Goal: Information Seeking & Learning: Understand process/instructions

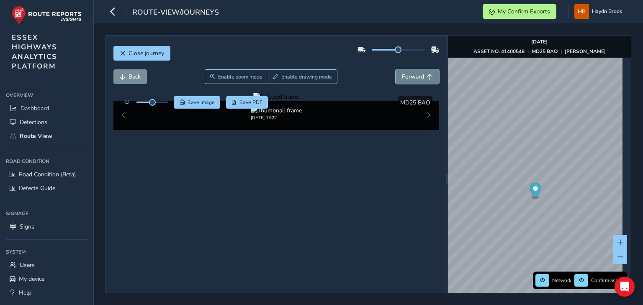
click at [412, 78] on span "Forward" at bounding box center [413, 77] width 22 height 8
click at [412, 77] on span "Forward" at bounding box center [413, 77] width 22 height 8
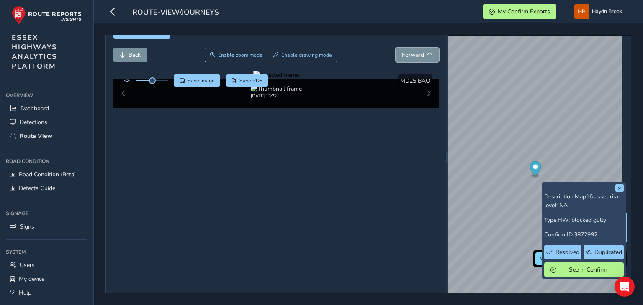
scroll to position [32, 0]
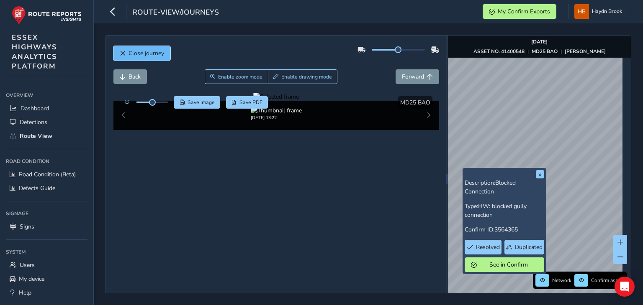
click at [146, 56] on span "Close journey" at bounding box center [146, 53] width 36 height 8
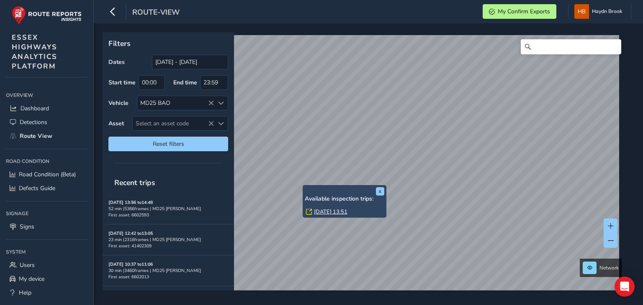
click at [330, 212] on link "[DATE] 13:51" at bounding box center [330, 212] width 33 height 8
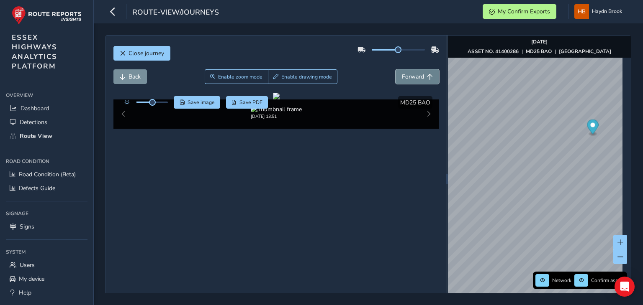
click at [402, 75] on span "Forward" at bounding box center [413, 77] width 22 height 8
click at [403, 76] on span "Forward" at bounding box center [413, 77] width 22 height 8
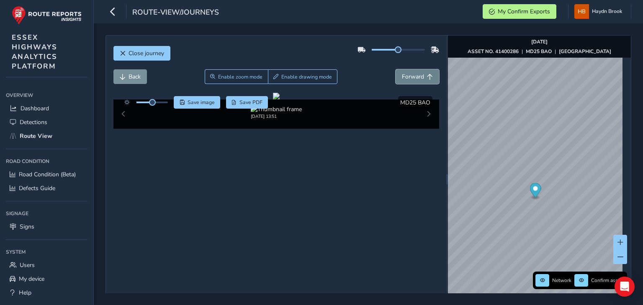
click at [403, 76] on span "Forward" at bounding box center [413, 77] width 22 height 8
click at [407, 76] on span "Forward" at bounding box center [413, 77] width 22 height 8
click at [411, 76] on span "Forward" at bounding box center [413, 77] width 22 height 8
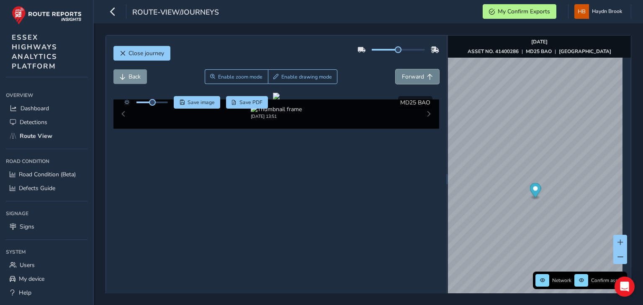
click at [411, 76] on span "Forward" at bounding box center [413, 77] width 22 height 8
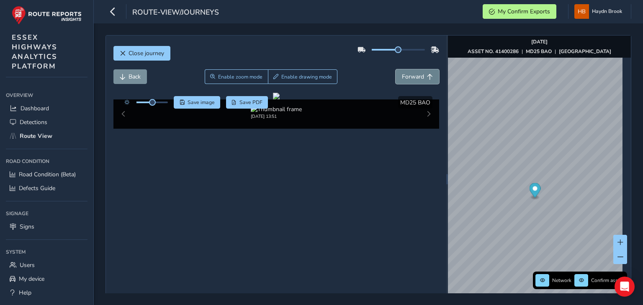
click at [411, 76] on span "Forward" at bounding box center [413, 77] width 22 height 8
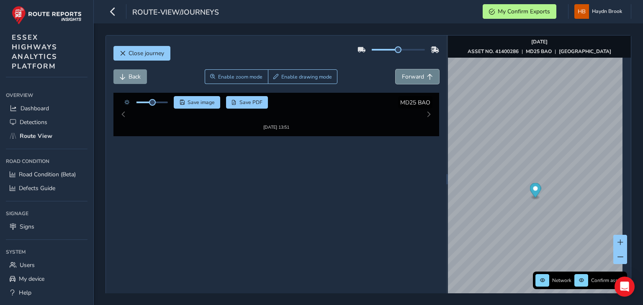
click at [411, 76] on span "Forward" at bounding box center [413, 77] width 22 height 8
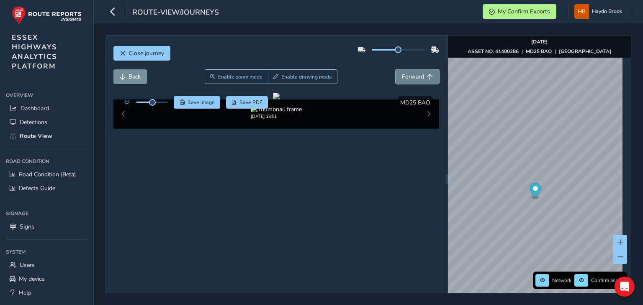
click at [411, 76] on span "Forward" at bounding box center [413, 77] width 22 height 8
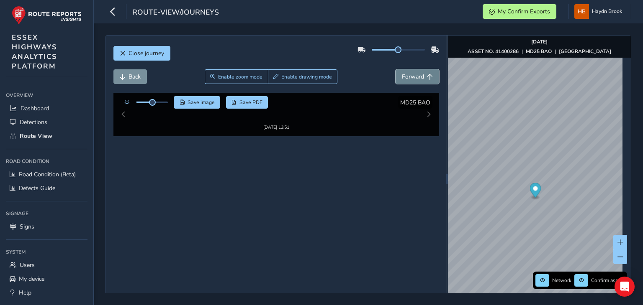
click at [411, 76] on span "Forward" at bounding box center [413, 77] width 22 height 8
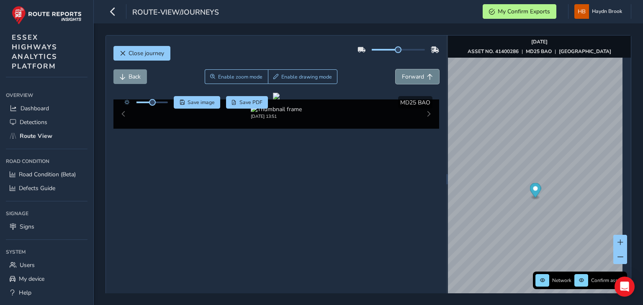
click at [411, 76] on span "Forward" at bounding box center [413, 77] width 22 height 8
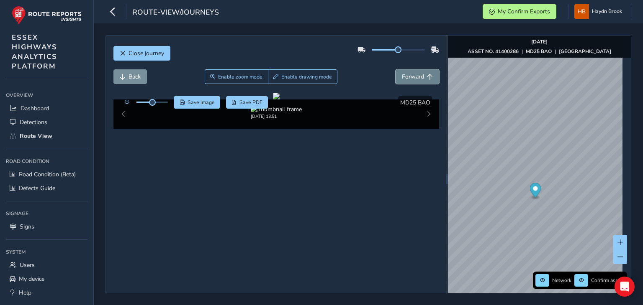
click at [411, 76] on span "Forward" at bounding box center [413, 77] width 22 height 8
click at [412, 76] on span "Forward" at bounding box center [413, 77] width 22 height 8
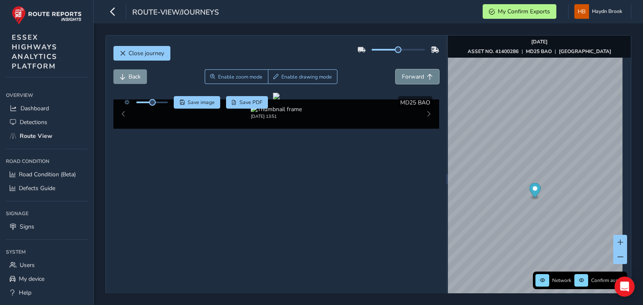
click at [412, 76] on span "Forward" at bounding box center [413, 77] width 22 height 8
click at [414, 75] on span "Forward" at bounding box center [413, 77] width 22 height 8
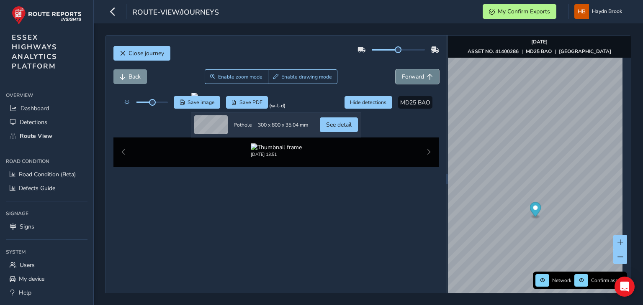
click at [414, 75] on span "Forward" at bounding box center [413, 77] width 22 height 8
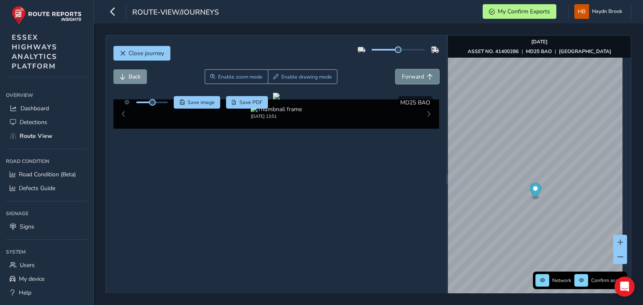
click at [415, 74] on span "Forward" at bounding box center [413, 77] width 22 height 8
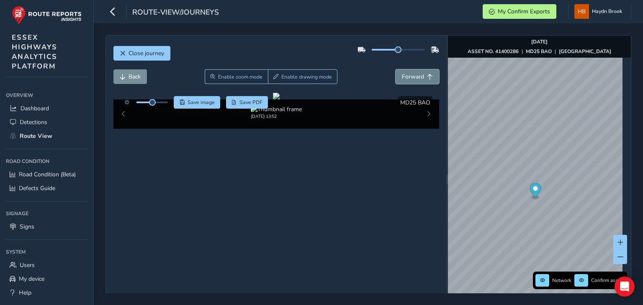
click at [415, 74] on span "Forward" at bounding box center [413, 77] width 22 height 8
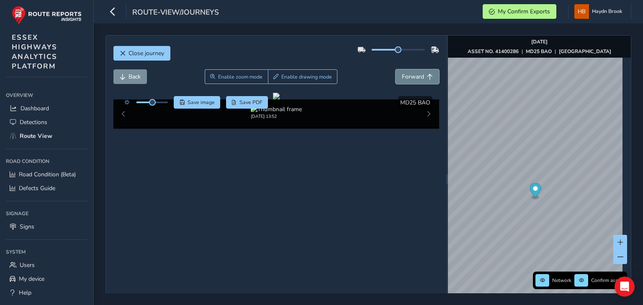
click at [415, 74] on span "Forward" at bounding box center [413, 77] width 22 height 8
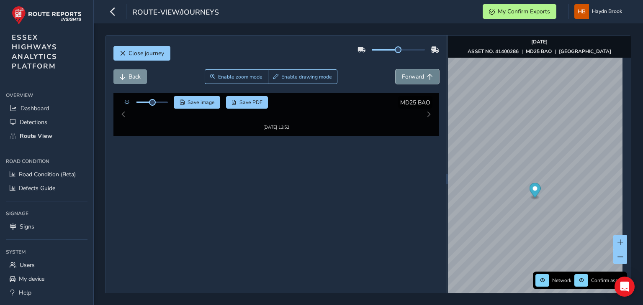
click at [415, 74] on span "Forward" at bounding box center [413, 77] width 22 height 8
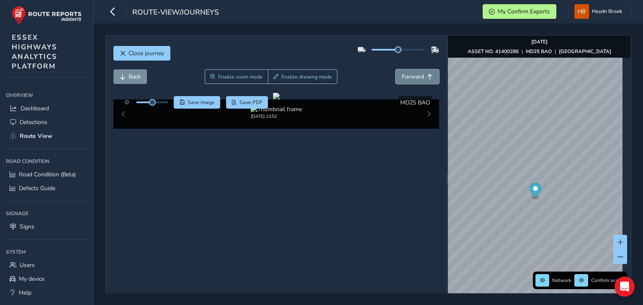
click at [415, 74] on span "Forward" at bounding box center [413, 77] width 22 height 8
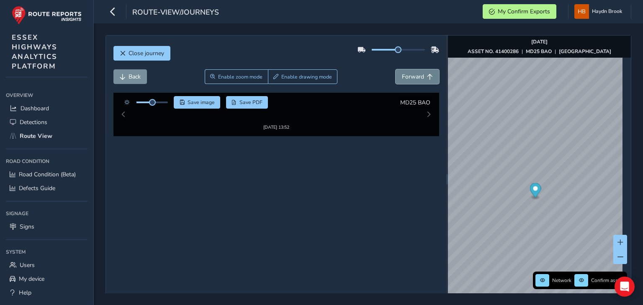
click at [415, 74] on span "Forward" at bounding box center [413, 77] width 22 height 8
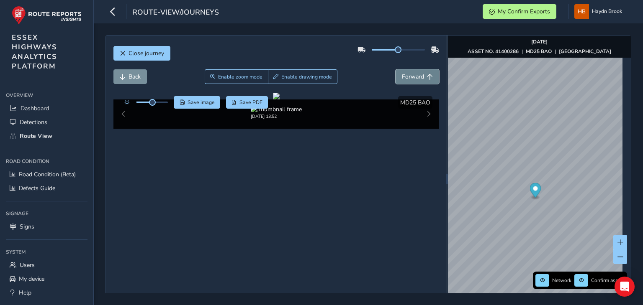
click at [415, 74] on span "Forward" at bounding box center [413, 77] width 22 height 8
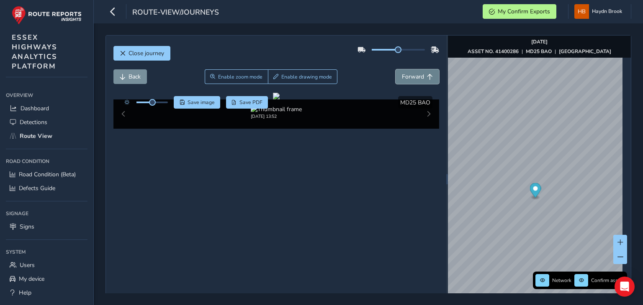
click at [415, 74] on span "Forward" at bounding box center [413, 77] width 22 height 8
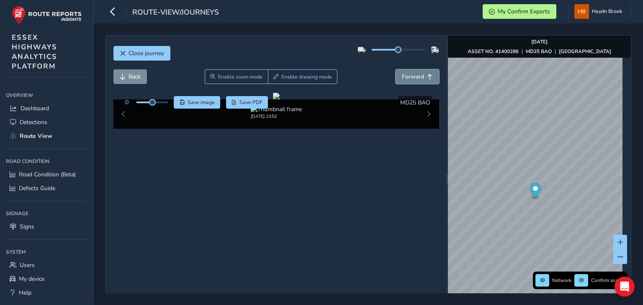
click at [415, 74] on span "Forward" at bounding box center [413, 77] width 22 height 8
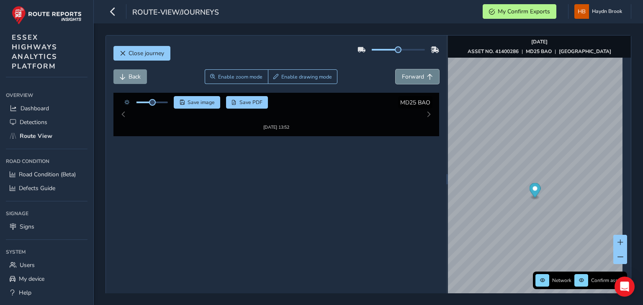
click at [415, 73] on span "Forward" at bounding box center [413, 77] width 22 height 8
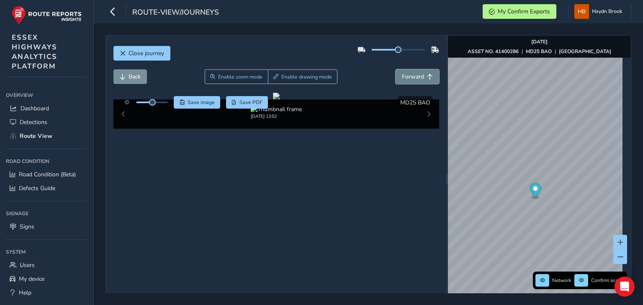
click at [415, 73] on span "Forward" at bounding box center [413, 77] width 22 height 8
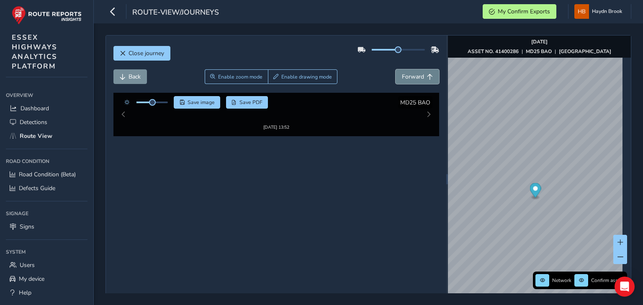
click at [415, 73] on span "Forward" at bounding box center [413, 77] width 22 height 8
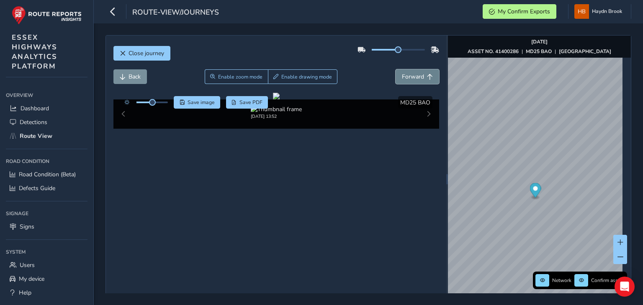
click at [415, 73] on span "Forward" at bounding box center [413, 77] width 22 height 8
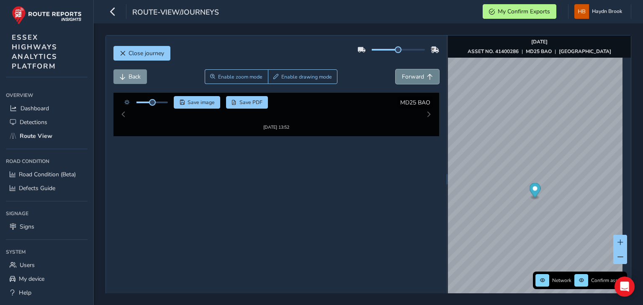
click at [415, 73] on span "Forward" at bounding box center [413, 77] width 22 height 8
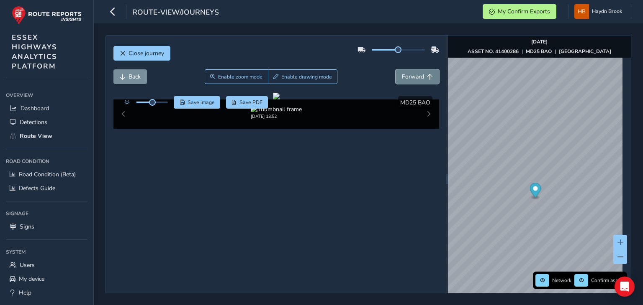
click at [415, 73] on span "Forward" at bounding box center [413, 77] width 22 height 8
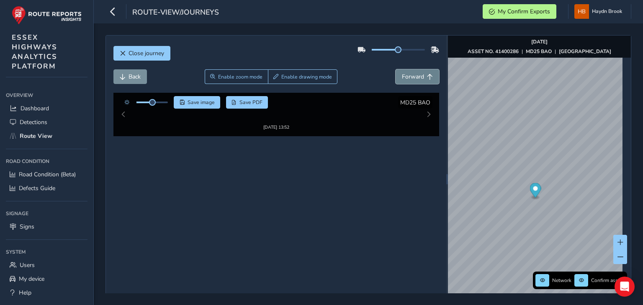
click at [415, 73] on span "Forward" at bounding box center [413, 77] width 22 height 8
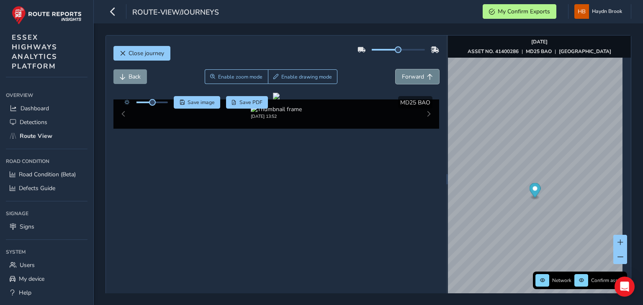
click at [415, 73] on span "Forward" at bounding box center [413, 77] width 22 height 8
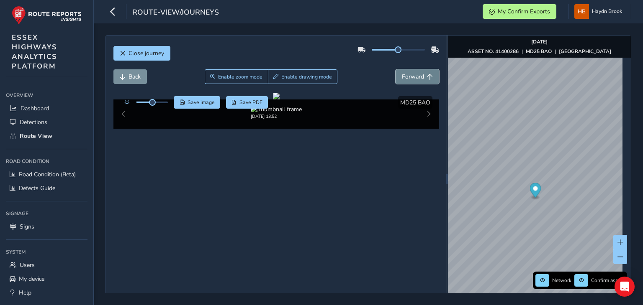
click at [415, 73] on span "Forward" at bounding box center [413, 77] width 22 height 8
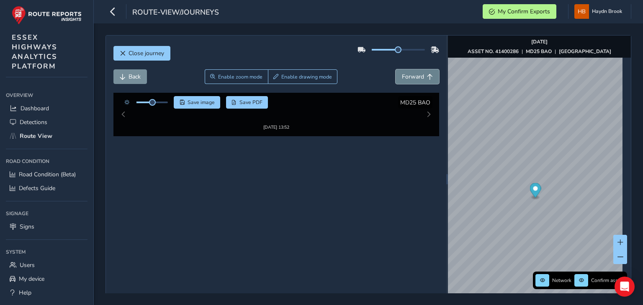
click at [415, 72] on button "Forward" at bounding box center [417, 76] width 44 height 15
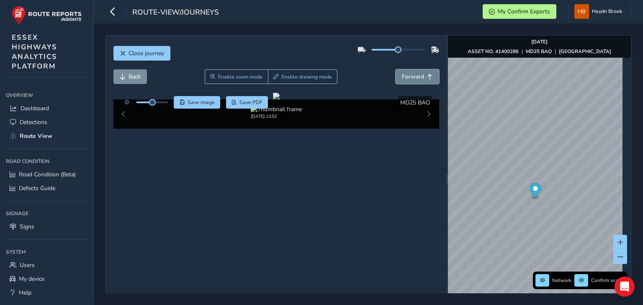
click at [415, 72] on button "Forward" at bounding box center [417, 76] width 44 height 15
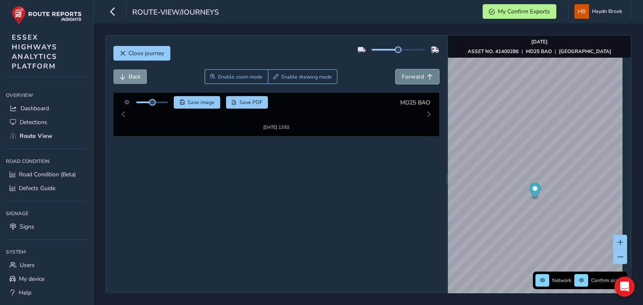
click at [415, 72] on button "Forward" at bounding box center [417, 76] width 44 height 15
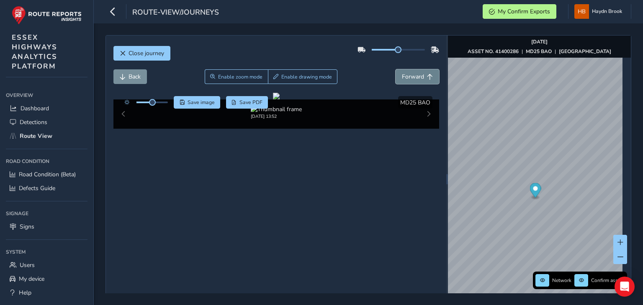
click at [415, 72] on button "Forward" at bounding box center [417, 76] width 44 height 15
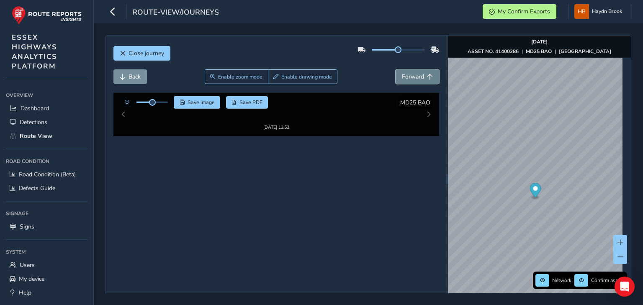
click at [415, 72] on button "Forward" at bounding box center [417, 76] width 44 height 15
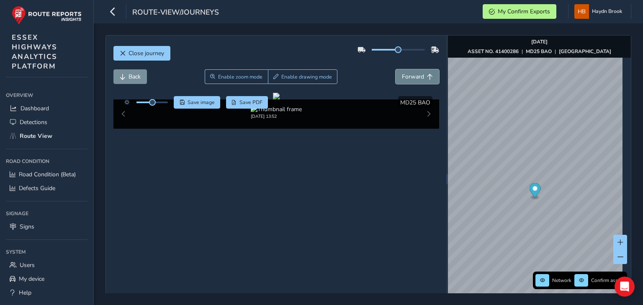
click at [415, 72] on button "Forward" at bounding box center [417, 76] width 44 height 15
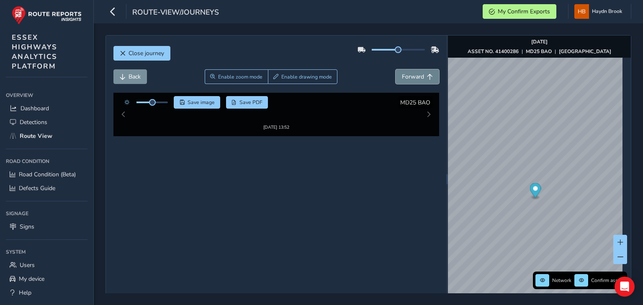
click at [415, 72] on button "Forward" at bounding box center [417, 76] width 44 height 15
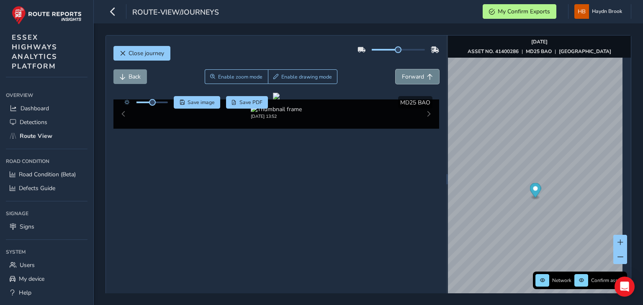
click at [415, 72] on button "Forward" at bounding box center [417, 76] width 44 height 15
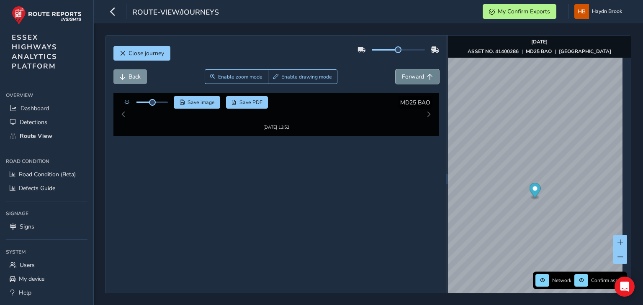
click at [415, 72] on button "Forward" at bounding box center [417, 76] width 44 height 15
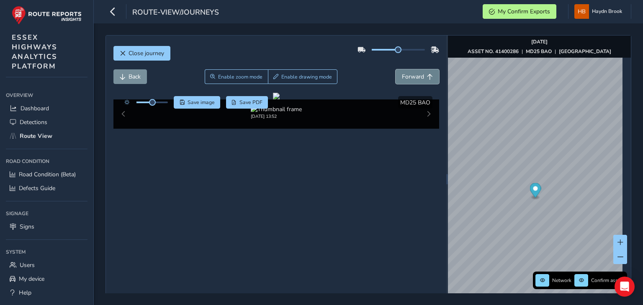
click at [415, 72] on button "Forward" at bounding box center [417, 76] width 44 height 15
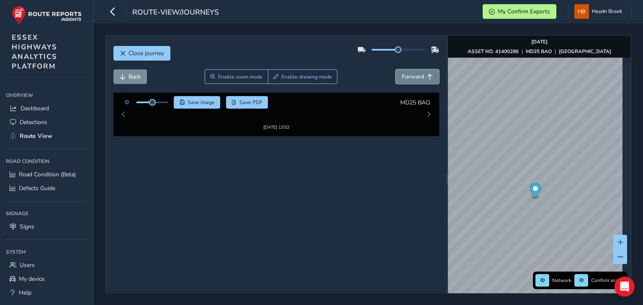
click at [415, 72] on button "Forward" at bounding box center [417, 76] width 44 height 15
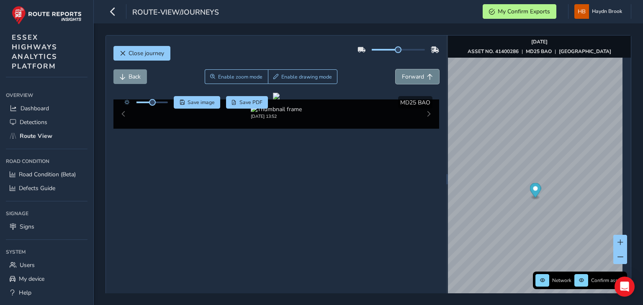
click at [415, 72] on button "Forward" at bounding box center [417, 76] width 44 height 15
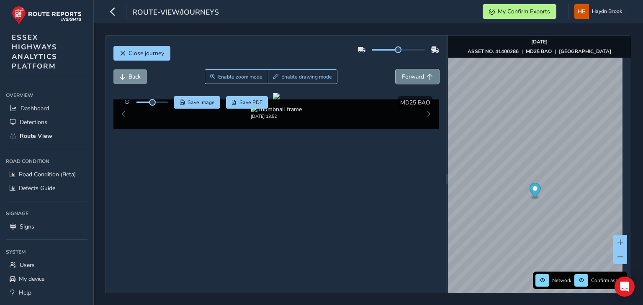
click at [415, 72] on button "Forward" at bounding box center [417, 76] width 44 height 15
click at [405, 80] on span "Forward" at bounding box center [413, 77] width 22 height 8
click at [406, 79] on span "Forward" at bounding box center [413, 77] width 22 height 8
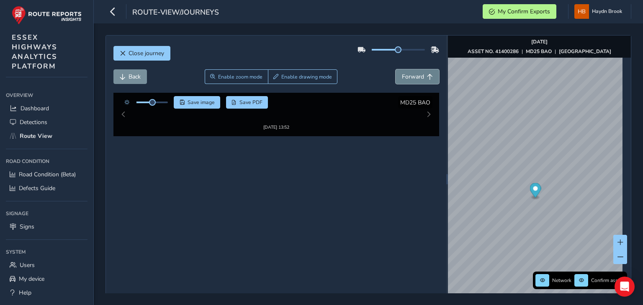
click at [406, 79] on span "Forward" at bounding box center [413, 77] width 22 height 8
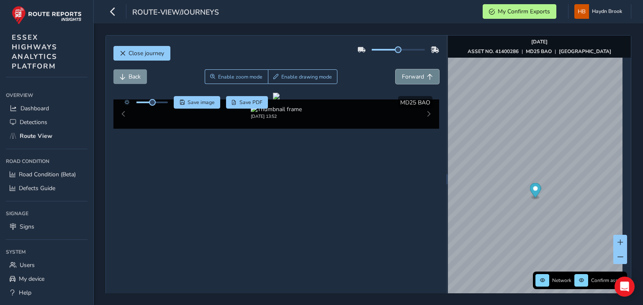
click at [407, 78] on span "Forward" at bounding box center [413, 77] width 22 height 8
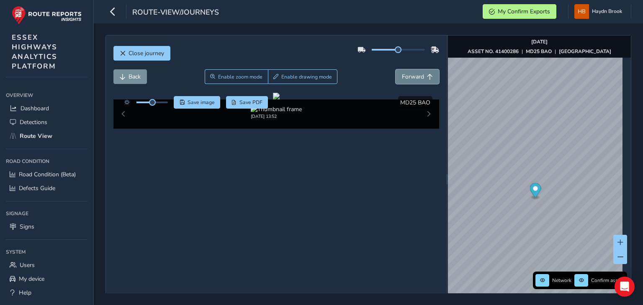
click at [407, 77] on span "Forward" at bounding box center [413, 77] width 22 height 8
click at [407, 76] on span "Forward" at bounding box center [413, 77] width 22 height 8
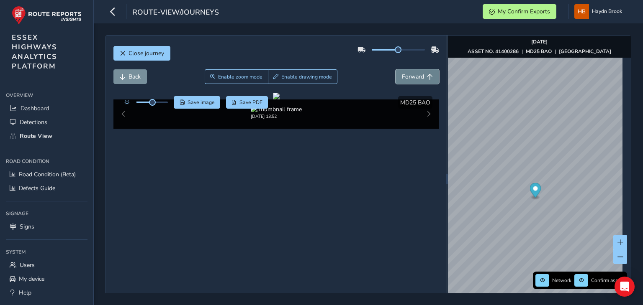
click at [407, 76] on span "Forward" at bounding box center [413, 77] width 22 height 8
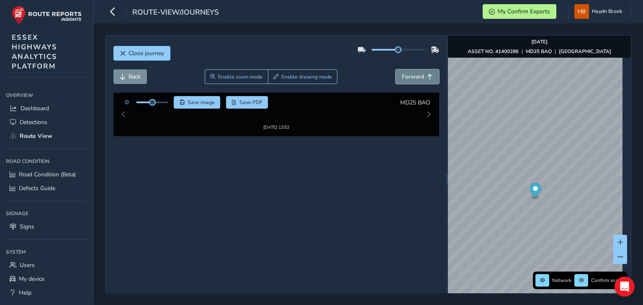
click at [407, 76] on span "Forward" at bounding box center [413, 77] width 22 height 8
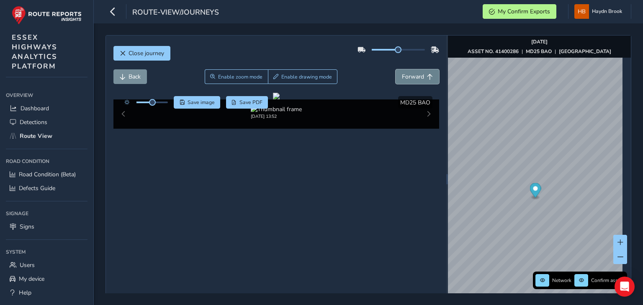
click at [407, 76] on span "Forward" at bounding box center [413, 77] width 22 height 8
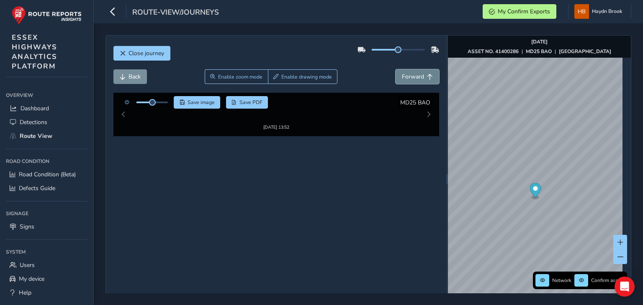
click at [407, 76] on span "Forward" at bounding box center [413, 77] width 22 height 8
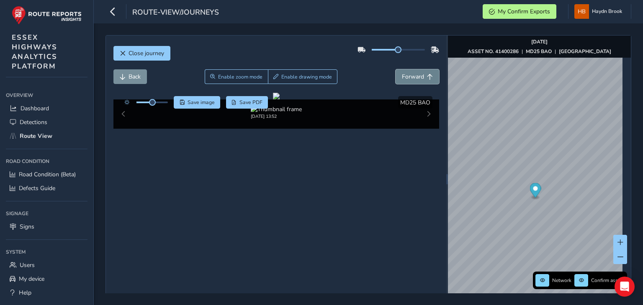
click at [407, 76] on span "Forward" at bounding box center [413, 77] width 22 height 8
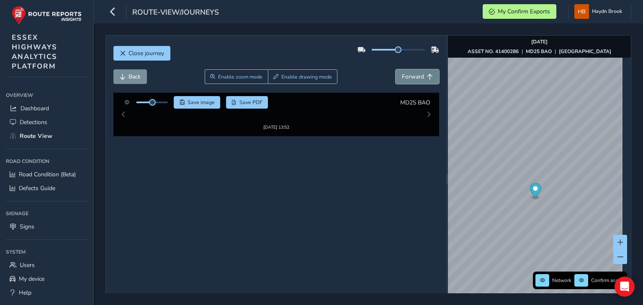
click at [407, 76] on span "Forward" at bounding box center [413, 77] width 22 height 8
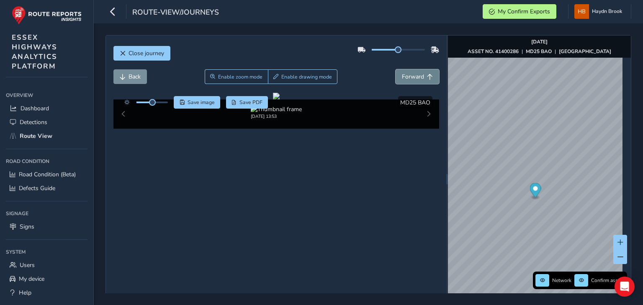
click at [407, 76] on span "Forward" at bounding box center [413, 77] width 22 height 8
click at [407, 75] on span "Forward" at bounding box center [413, 77] width 22 height 8
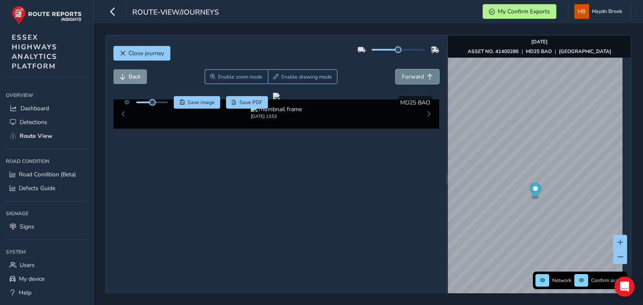
click at [407, 75] on span "Forward" at bounding box center [413, 77] width 22 height 8
click at [407, 74] on span "Forward" at bounding box center [413, 77] width 22 height 8
click at [408, 74] on span "Forward" at bounding box center [413, 77] width 22 height 8
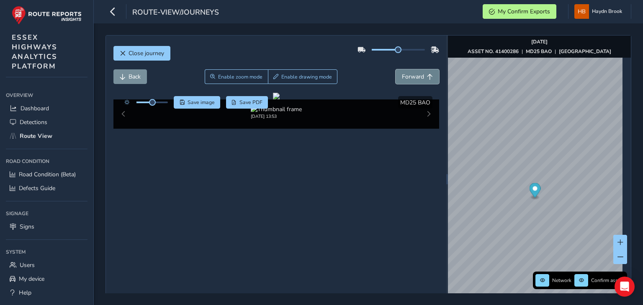
click at [408, 74] on span "Forward" at bounding box center [413, 77] width 22 height 8
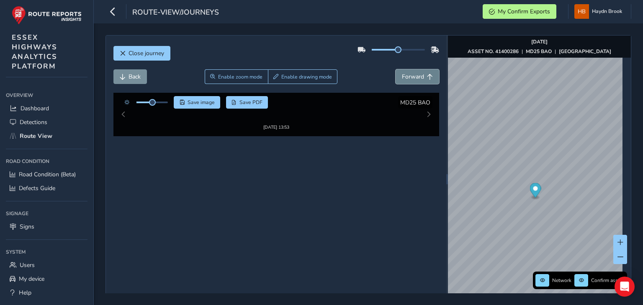
click at [408, 74] on span "Forward" at bounding box center [413, 77] width 22 height 8
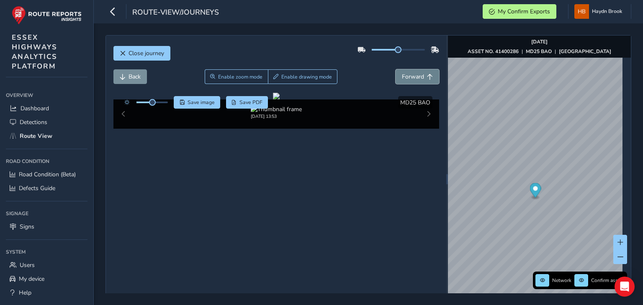
click at [413, 73] on span "Forward" at bounding box center [413, 77] width 22 height 8
click at [134, 79] on span "Back" at bounding box center [134, 77] width 12 height 8
click at [134, 80] on span "Back" at bounding box center [134, 77] width 12 height 8
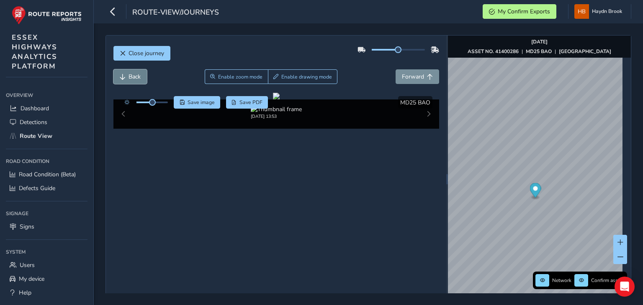
click at [134, 80] on span "Back" at bounding box center [134, 77] width 12 height 8
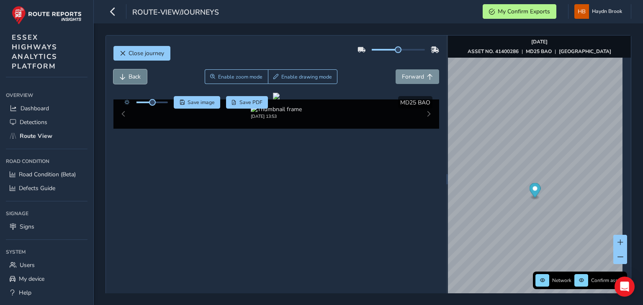
click at [134, 80] on span "Back" at bounding box center [134, 77] width 12 height 8
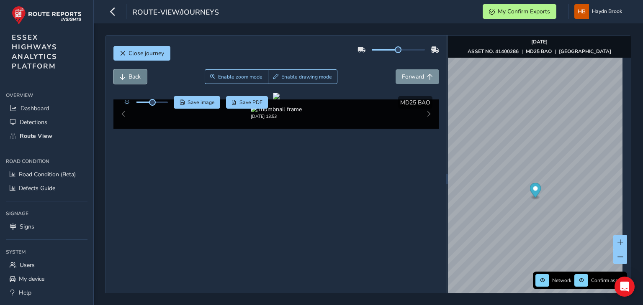
click at [134, 80] on span "Back" at bounding box center [134, 77] width 12 height 8
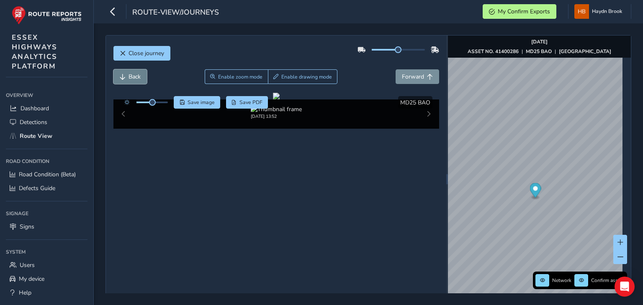
click at [134, 80] on span "Back" at bounding box center [134, 77] width 12 height 8
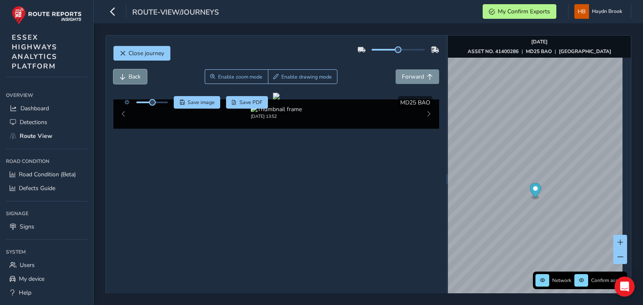
click at [134, 80] on span "Back" at bounding box center [134, 77] width 12 height 8
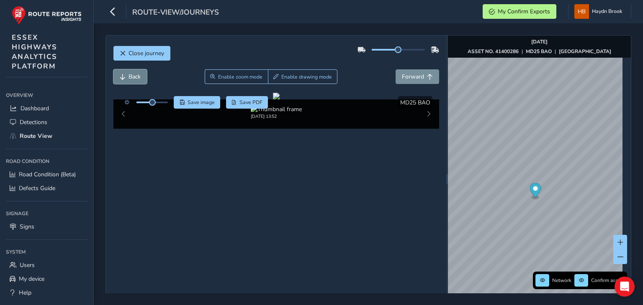
click at [134, 80] on span "Back" at bounding box center [134, 77] width 12 height 8
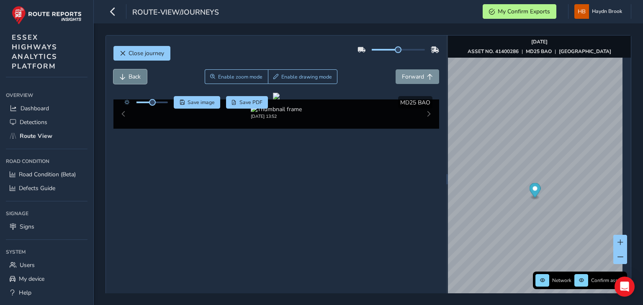
click at [134, 80] on span "Back" at bounding box center [134, 77] width 12 height 8
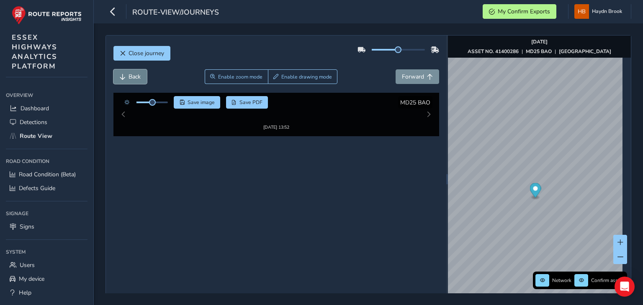
click at [134, 80] on span "Back" at bounding box center [134, 77] width 12 height 8
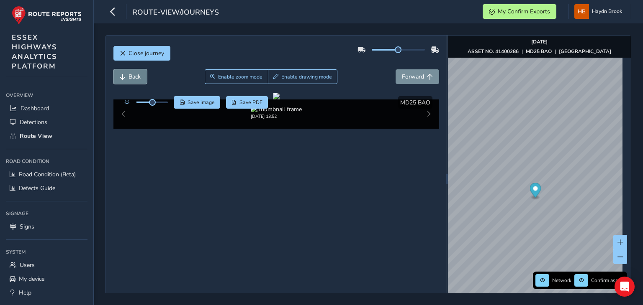
click at [134, 80] on span "Back" at bounding box center [134, 77] width 12 height 8
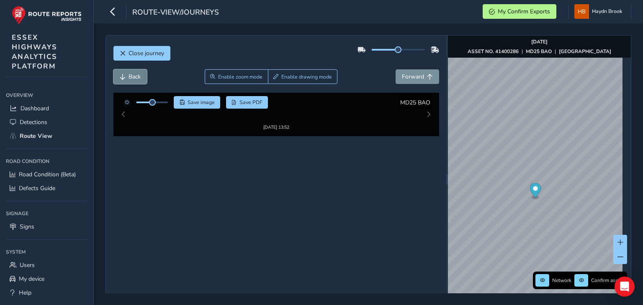
click at [134, 80] on span "Back" at bounding box center [134, 77] width 12 height 8
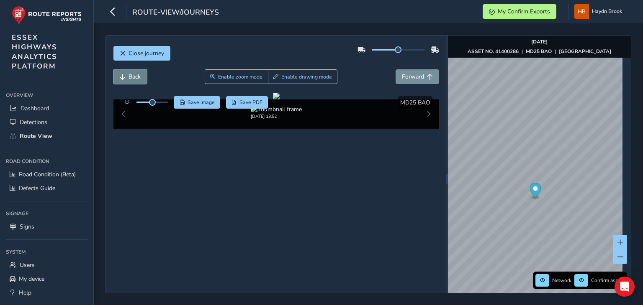
click at [134, 80] on span "Back" at bounding box center [134, 77] width 12 height 8
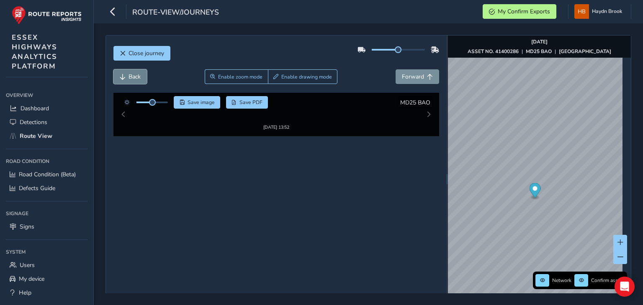
click at [134, 80] on span "Back" at bounding box center [134, 77] width 12 height 8
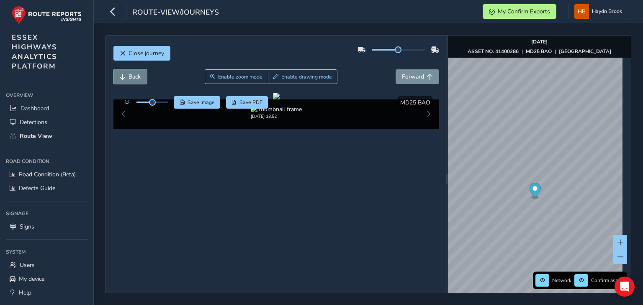
click at [134, 80] on span "Back" at bounding box center [134, 77] width 12 height 8
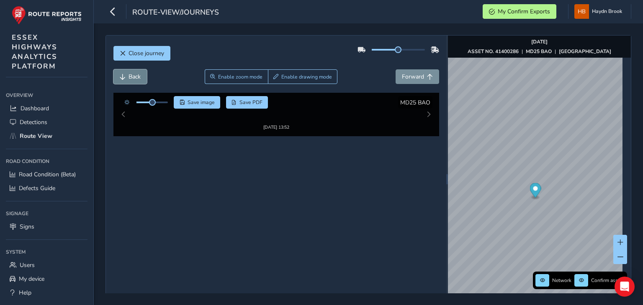
click at [134, 80] on span "Back" at bounding box center [134, 77] width 12 height 8
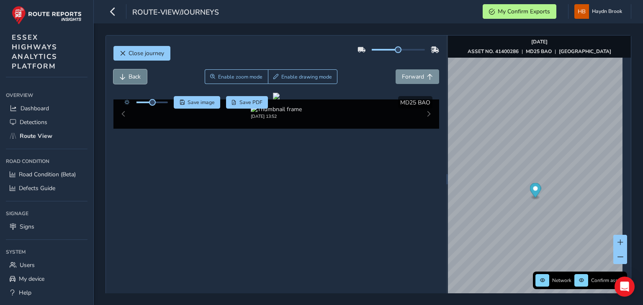
click at [134, 80] on span "Back" at bounding box center [134, 77] width 12 height 8
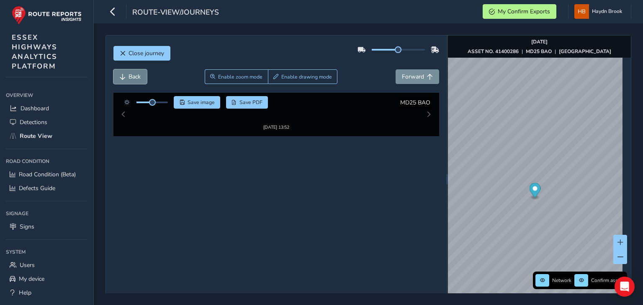
click at [134, 80] on span "Back" at bounding box center [134, 77] width 12 height 8
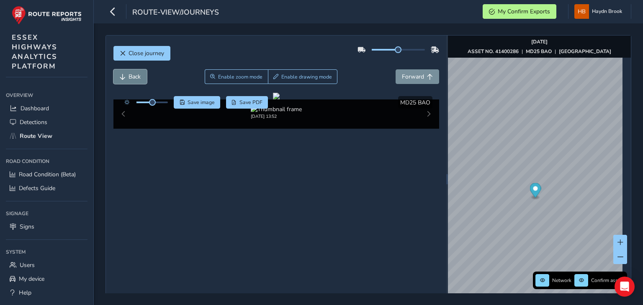
click at [134, 80] on span "Back" at bounding box center [134, 77] width 12 height 8
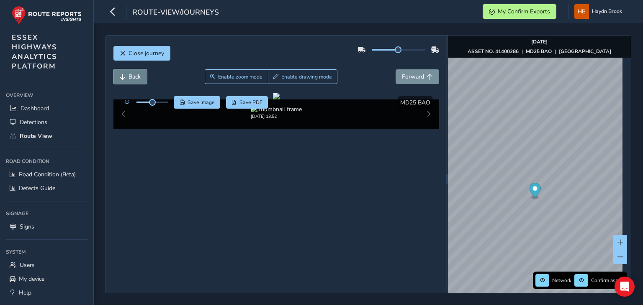
click at [134, 80] on span "Back" at bounding box center [134, 77] width 12 height 8
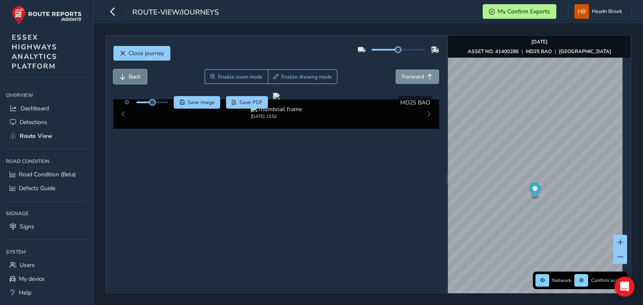
click at [134, 80] on span "Back" at bounding box center [134, 77] width 12 height 8
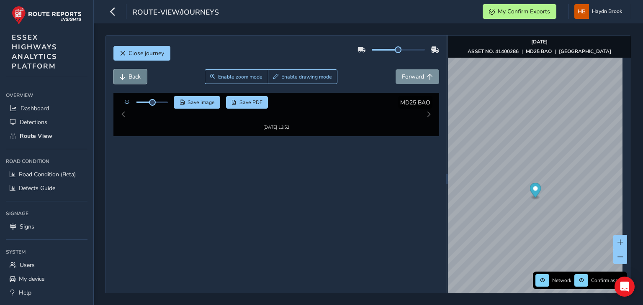
click at [134, 80] on span "Back" at bounding box center [134, 77] width 12 height 8
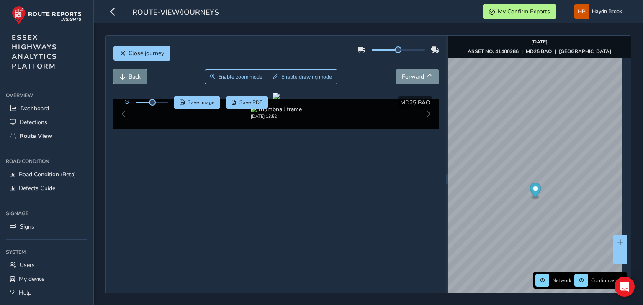
click at [134, 80] on span "Back" at bounding box center [134, 77] width 12 height 8
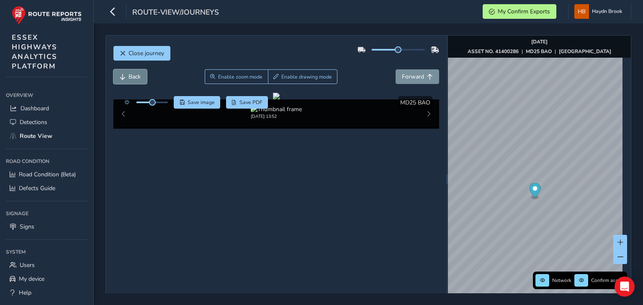
click at [134, 80] on span "Back" at bounding box center [134, 77] width 12 height 8
click at [135, 79] on span "Back" at bounding box center [134, 77] width 12 height 8
click at [136, 79] on span "Back" at bounding box center [134, 77] width 12 height 8
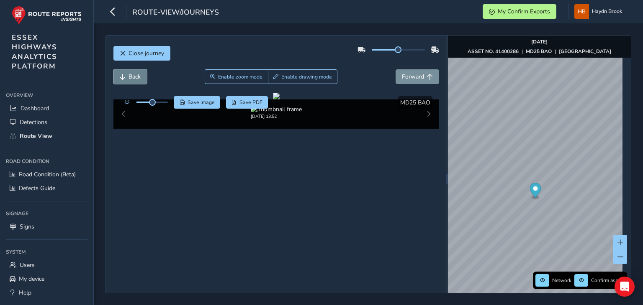
click at [136, 79] on span "Back" at bounding box center [134, 77] width 12 height 8
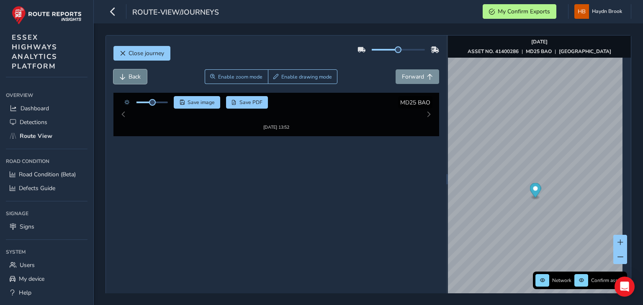
click at [136, 79] on span "Back" at bounding box center [134, 77] width 12 height 8
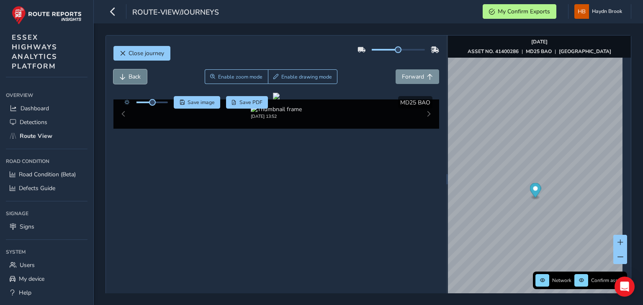
click at [136, 79] on span "Back" at bounding box center [134, 77] width 12 height 8
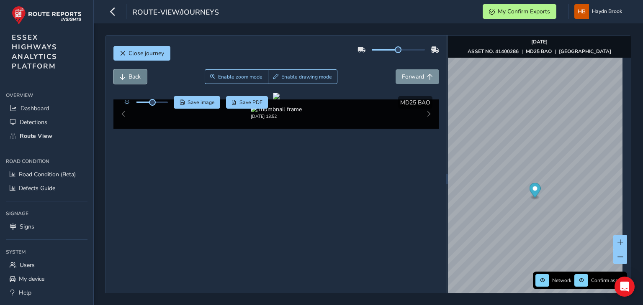
click at [136, 79] on span "Back" at bounding box center [134, 77] width 12 height 8
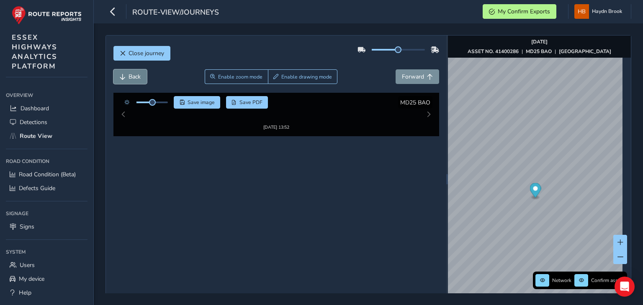
click at [137, 79] on span "Back" at bounding box center [134, 77] width 12 height 8
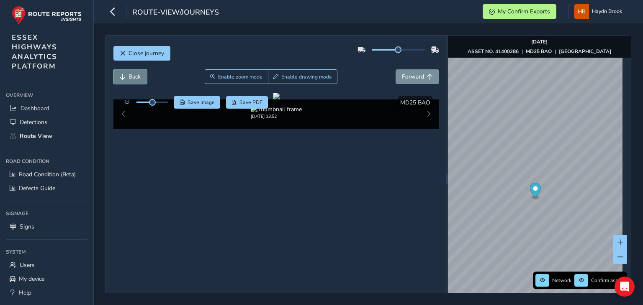
click at [137, 79] on span "Back" at bounding box center [134, 77] width 12 height 8
click at [137, 78] on span "Back" at bounding box center [134, 77] width 12 height 8
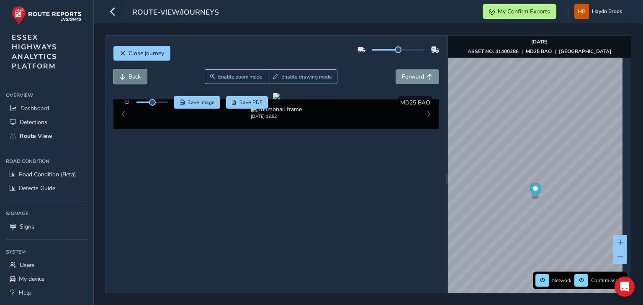
click at [137, 78] on span "Back" at bounding box center [134, 77] width 12 height 8
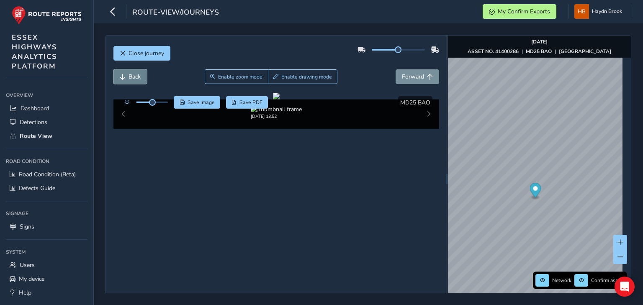
click at [138, 78] on span "Back" at bounding box center [134, 77] width 12 height 8
click at [139, 78] on span "Back" at bounding box center [134, 77] width 12 height 8
click at [139, 77] on span "Back" at bounding box center [134, 77] width 12 height 8
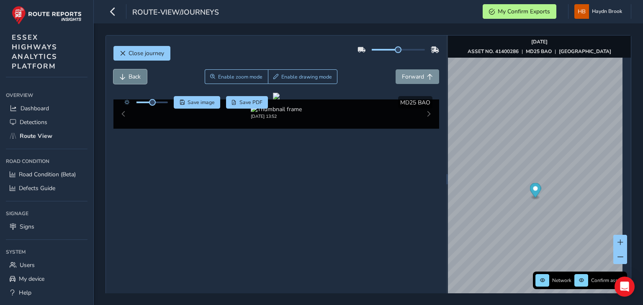
click at [139, 77] on span "Back" at bounding box center [134, 77] width 12 height 8
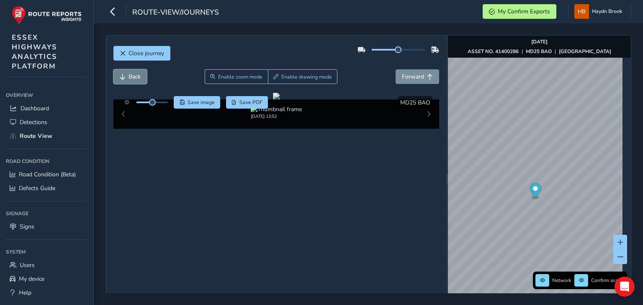
click at [139, 77] on span "Back" at bounding box center [134, 77] width 12 height 8
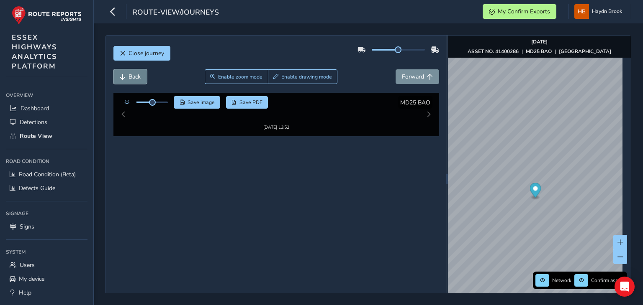
click at [139, 77] on span "Back" at bounding box center [134, 77] width 12 height 8
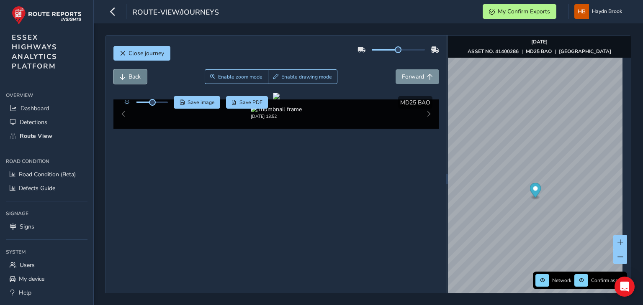
click at [139, 77] on span "Back" at bounding box center [134, 77] width 12 height 8
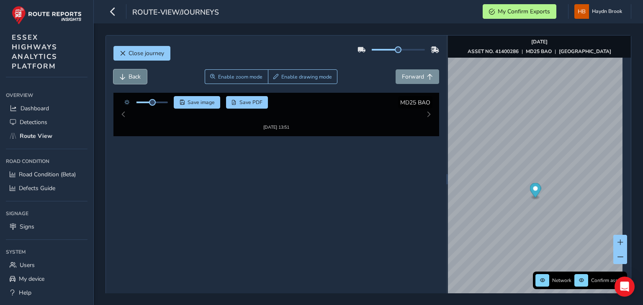
click at [140, 77] on span "Back" at bounding box center [134, 77] width 12 height 8
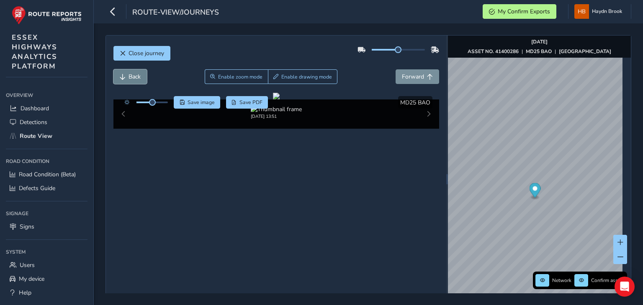
click at [140, 77] on span "Back" at bounding box center [134, 77] width 12 height 8
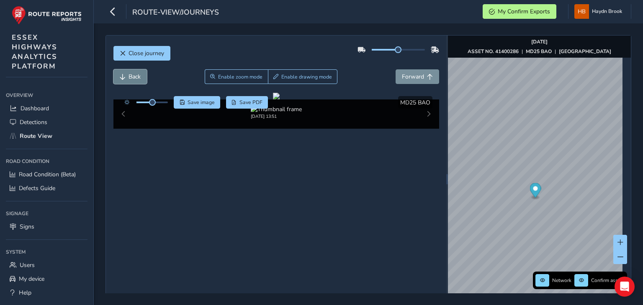
click at [140, 77] on span "Back" at bounding box center [134, 77] width 12 height 8
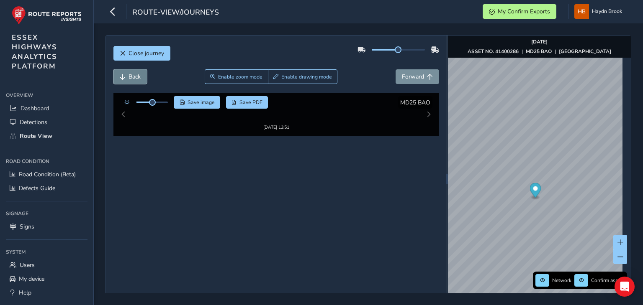
click at [140, 77] on span "Back" at bounding box center [134, 77] width 12 height 8
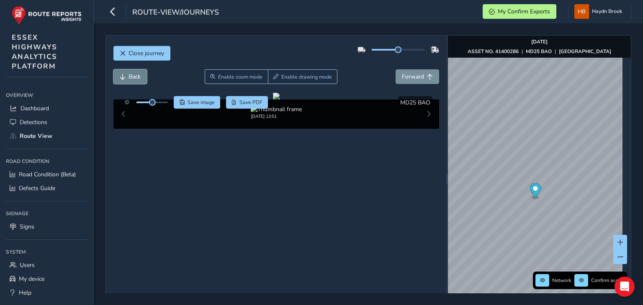
click at [140, 77] on span "Back" at bounding box center [134, 77] width 12 height 8
click at [422, 185] on div "Close journey Back Enable zoom mode Enable drawing mode Forward Click and Drag …" at bounding box center [367, 179] width 525 height 288
click at [148, 49] on button "Close journey" at bounding box center [141, 53] width 57 height 15
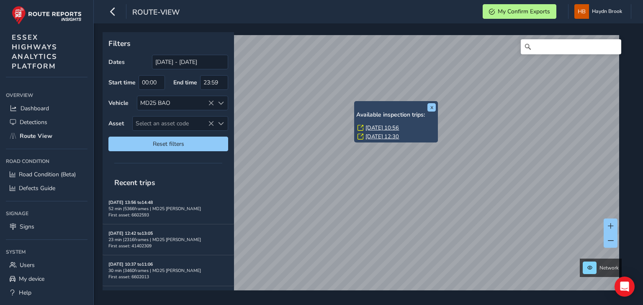
click at [392, 128] on link "[DATE] 10:56" at bounding box center [381, 128] width 33 height 8
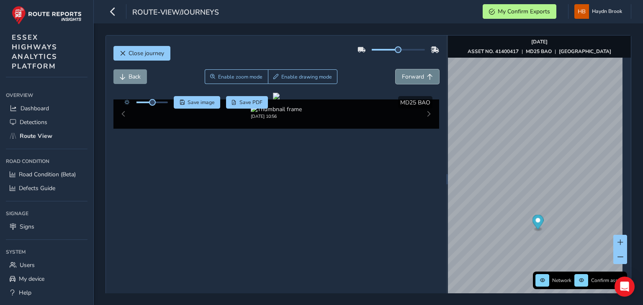
click at [423, 73] on button "Forward" at bounding box center [417, 76] width 44 height 15
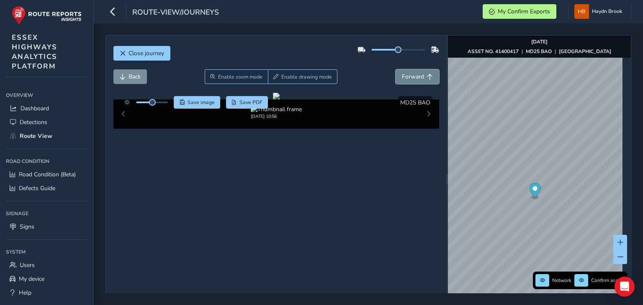
click at [423, 73] on button "Forward" at bounding box center [417, 76] width 44 height 15
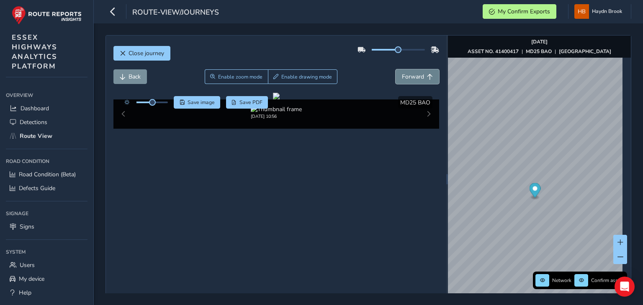
click at [423, 73] on button "Forward" at bounding box center [417, 76] width 44 height 15
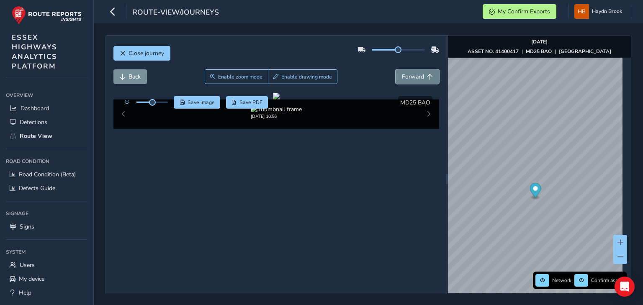
click at [423, 73] on button "Forward" at bounding box center [417, 76] width 44 height 15
click at [423, 72] on button "Forward" at bounding box center [417, 76] width 44 height 15
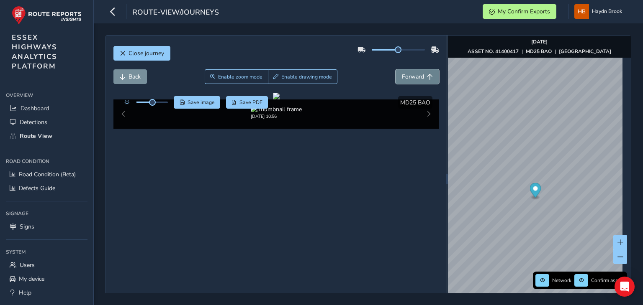
click at [423, 72] on button "Forward" at bounding box center [417, 76] width 44 height 15
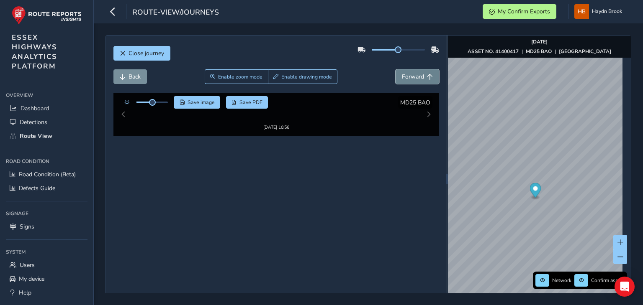
click at [423, 72] on button "Forward" at bounding box center [417, 76] width 44 height 15
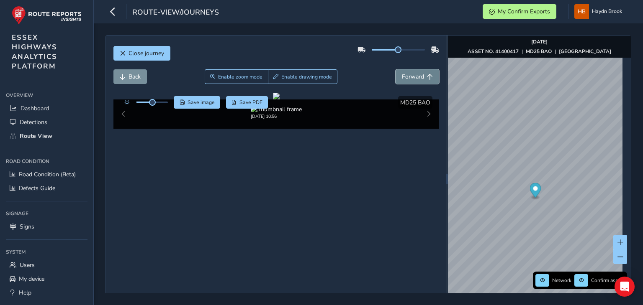
click at [423, 72] on button "Forward" at bounding box center [417, 76] width 44 height 15
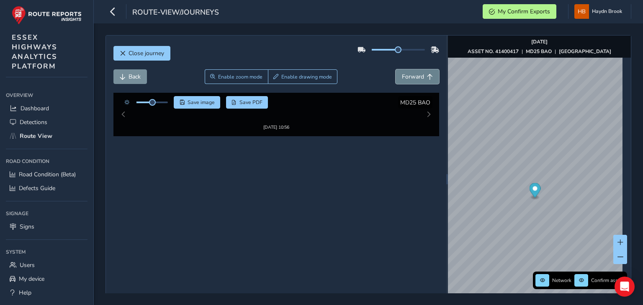
click at [423, 72] on button "Forward" at bounding box center [417, 76] width 44 height 15
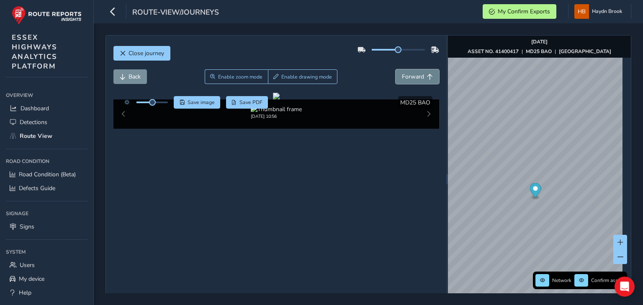
click at [423, 72] on button "Forward" at bounding box center [417, 76] width 44 height 15
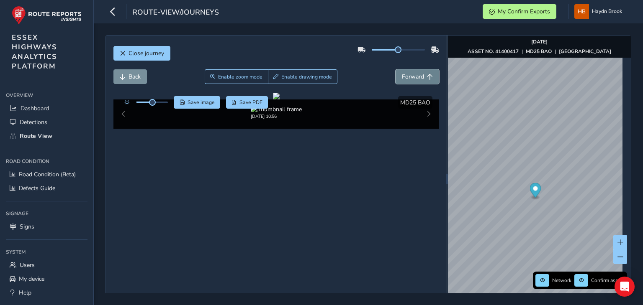
click at [423, 72] on button "Forward" at bounding box center [417, 76] width 44 height 15
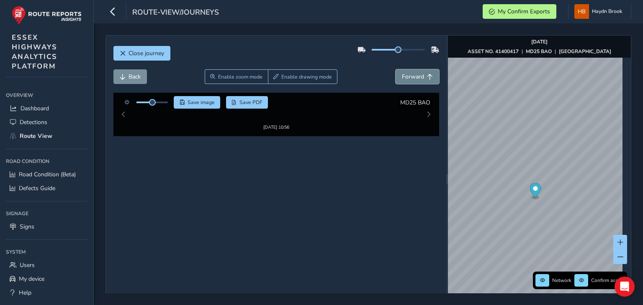
click at [423, 72] on button "Forward" at bounding box center [417, 76] width 44 height 15
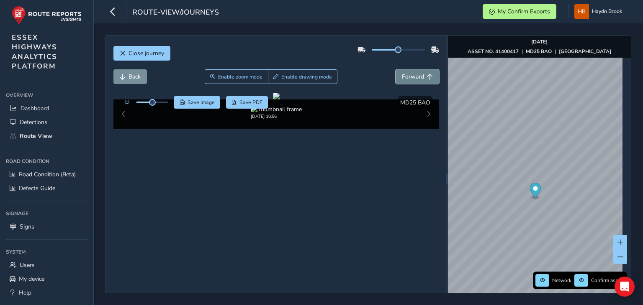
click at [423, 72] on button "Forward" at bounding box center [417, 76] width 44 height 15
click at [417, 72] on button "Forward" at bounding box center [417, 76] width 44 height 15
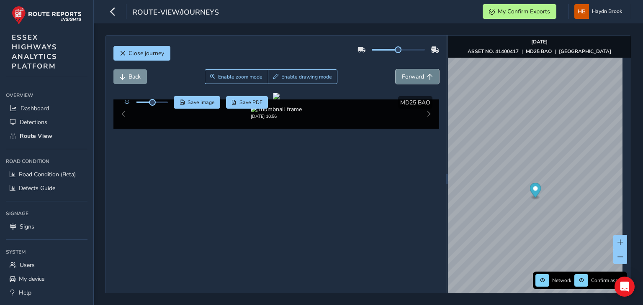
click at [417, 72] on button "Forward" at bounding box center [417, 76] width 44 height 15
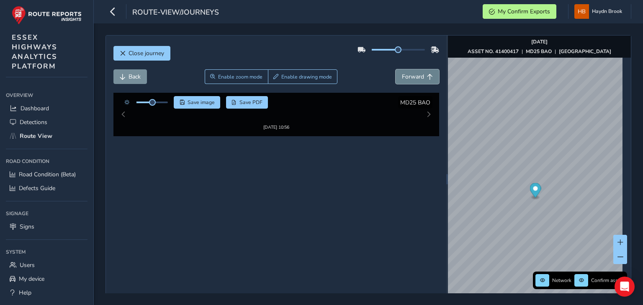
click at [417, 72] on button "Forward" at bounding box center [417, 76] width 44 height 15
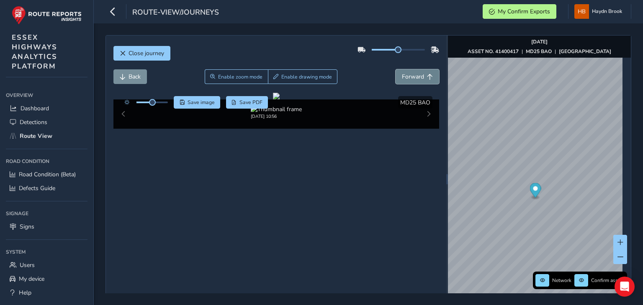
click at [417, 72] on button "Forward" at bounding box center [417, 76] width 44 height 15
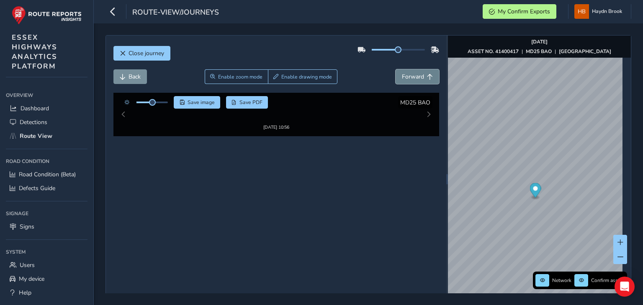
click at [417, 72] on button "Forward" at bounding box center [417, 76] width 44 height 15
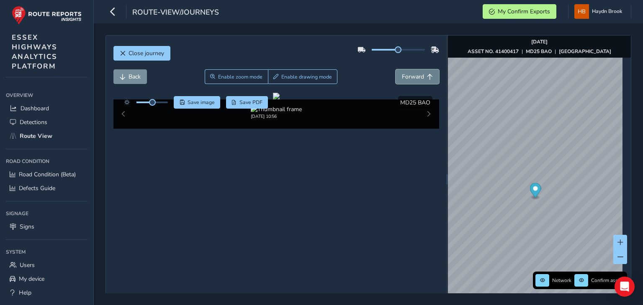
click at [417, 72] on button "Forward" at bounding box center [417, 76] width 44 height 15
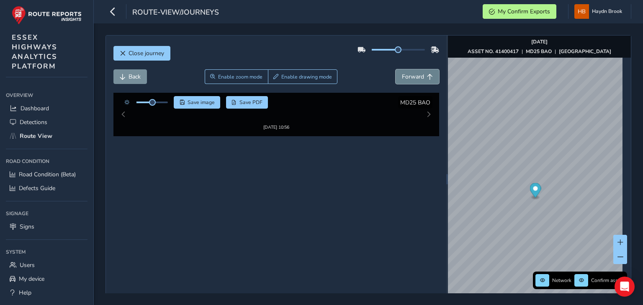
click at [417, 72] on button "Forward" at bounding box center [417, 76] width 44 height 15
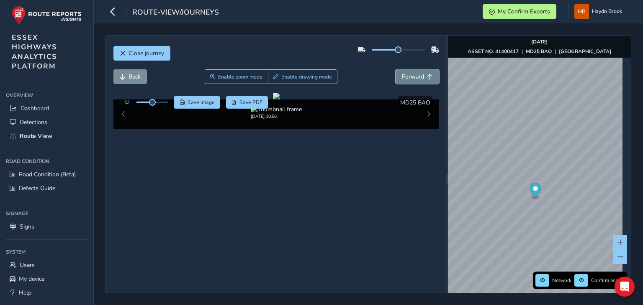
click at [417, 72] on button "Forward" at bounding box center [417, 76] width 44 height 15
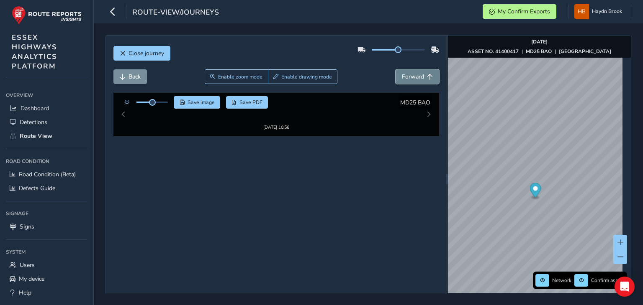
click at [417, 72] on button "Forward" at bounding box center [417, 76] width 44 height 15
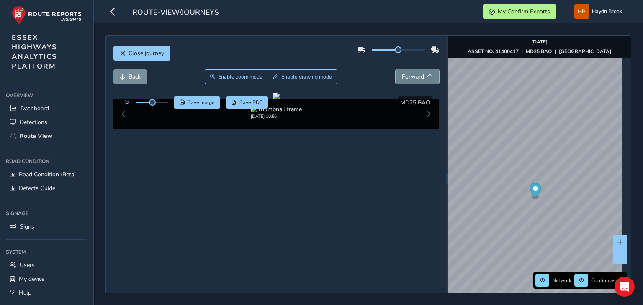
click at [417, 72] on button "Forward" at bounding box center [417, 76] width 44 height 15
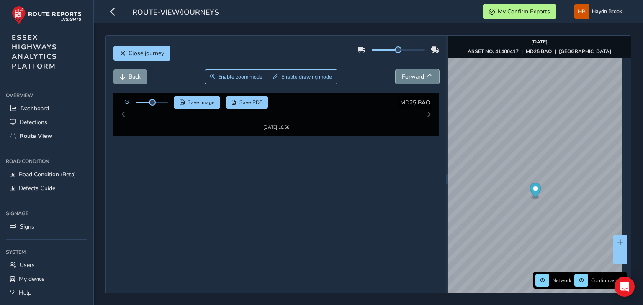
click at [417, 72] on button "Forward" at bounding box center [417, 76] width 44 height 15
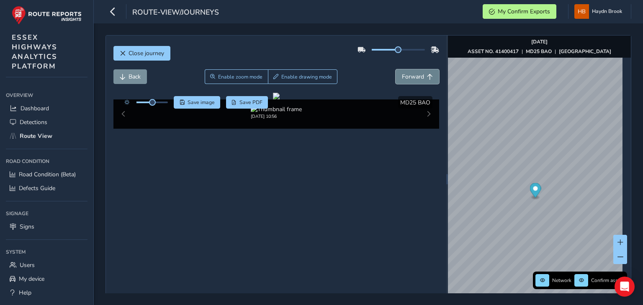
click at [417, 71] on button "Forward" at bounding box center [417, 76] width 44 height 15
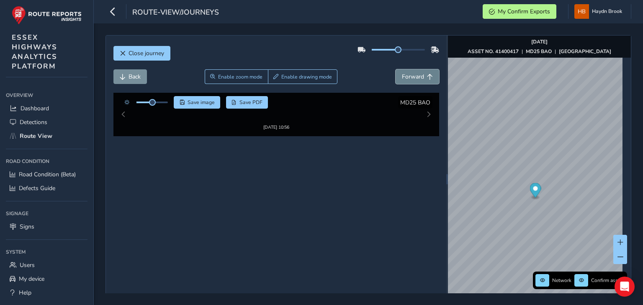
click at [417, 71] on button "Forward" at bounding box center [417, 76] width 44 height 15
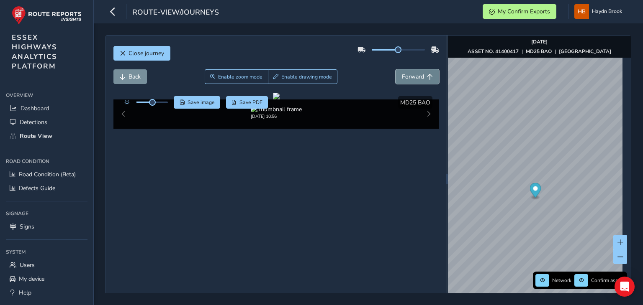
click at [416, 71] on button "Forward" at bounding box center [417, 76] width 44 height 15
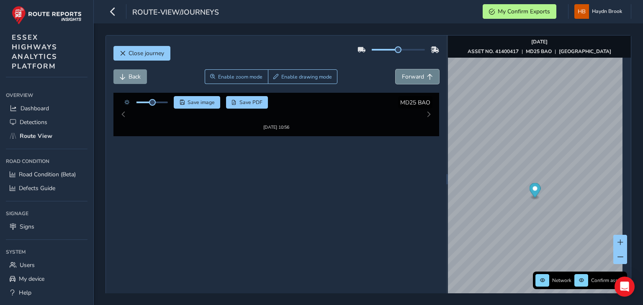
click at [416, 71] on button "Forward" at bounding box center [417, 76] width 44 height 15
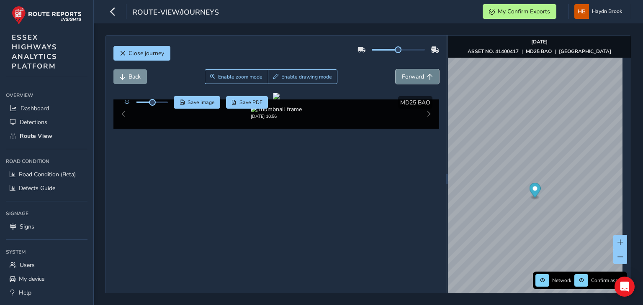
click at [412, 74] on span "Forward" at bounding box center [413, 77] width 22 height 8
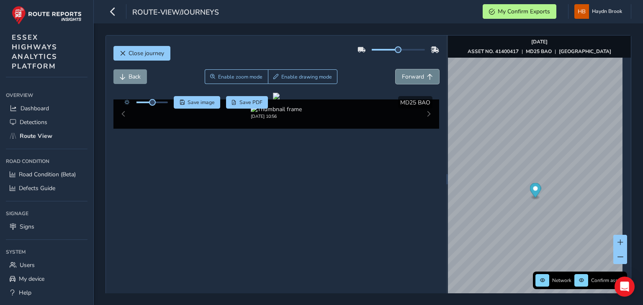
click at [412, 74] on span "Forward" at bounding box center [413, 77] width 22 height 8
drag, startPoint x: 412, startPoint y: 74, endPoint x: 407, endPoint y: 73, distance: 5.0
click at [412, 74] on span "Forward" at bounding box center [413, 77] width 22 height 8
click at [127, 76] on button "Back" at bounding box center [129, 76] width 33 height 15
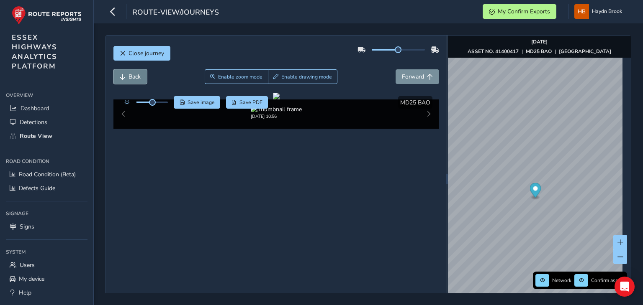
click at [127, 76] on button "Back" at bounding box center [129, 76] width 33 height 15
click at [128, 75] on span "Back" at bounding box center [134, 77] width 12 height 8
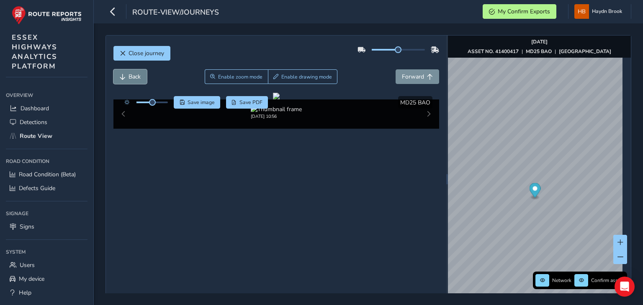
click at [128, 75] on span "Back" at bounding box center [134, 77] width 12 height 8
click at [415, 79] on span "Forward" at bounding box center [413, 77] width 22 height 8
click at [415, 78] on span "Forward" at bounding box center [413, 77] width 22 height 8
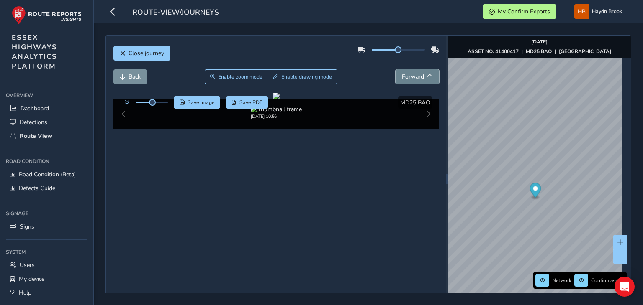
click at [415, 78] on span "Forward" at bounding box center [413, 77] width 22 height 8
click at [414, 78] on span "Forward" at bounding box center [413, 77] width 22 height 8
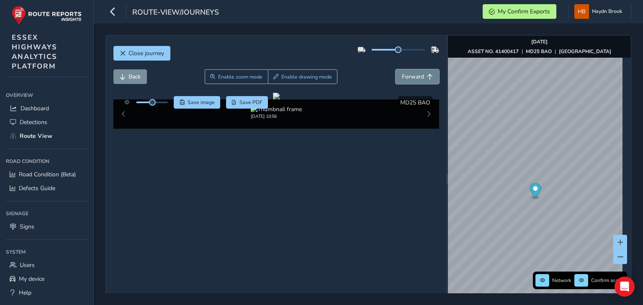
click at [414, 78] on span "Forward" at bounding box center [413, 77] width 22 height 8
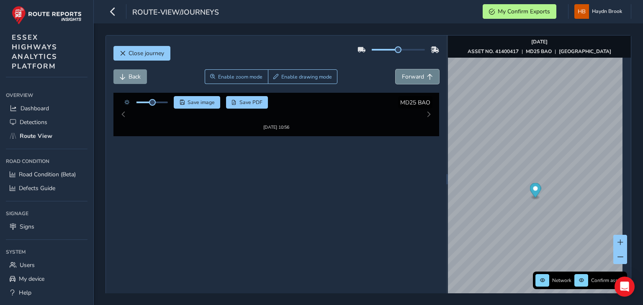
click at [414, 78] on span "Forward" at bounding box center [413, 77] width 22 height 8
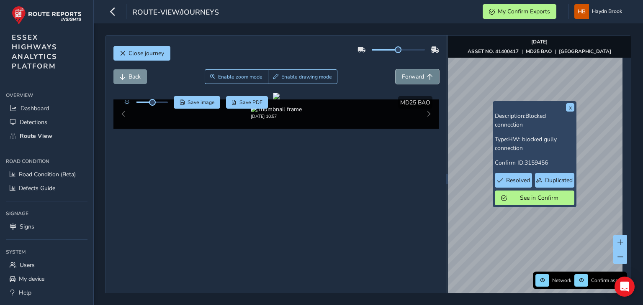
click at [422, 75] on button "Forward" at bounding box center [417, 76] width 44 height 15
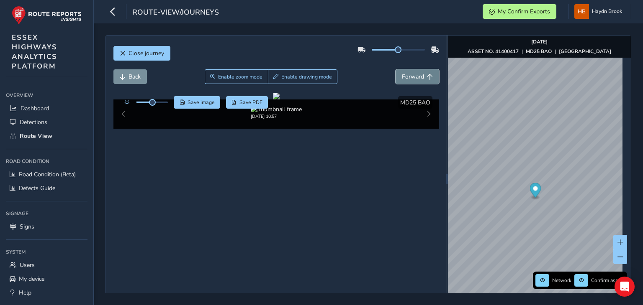
click at [427, 74] on span "Forward" at bounding box center [430, 77] width 6 height 6
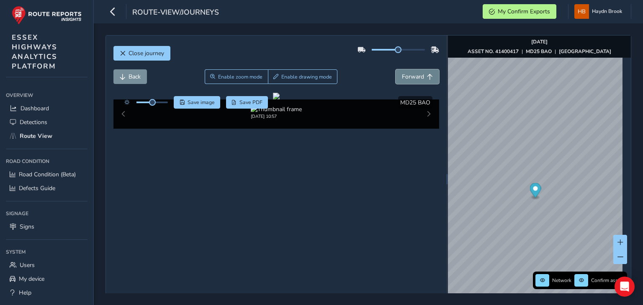
click at [423, 72] on button "Forward" at bounding box center [417, 76] width 44 height 15
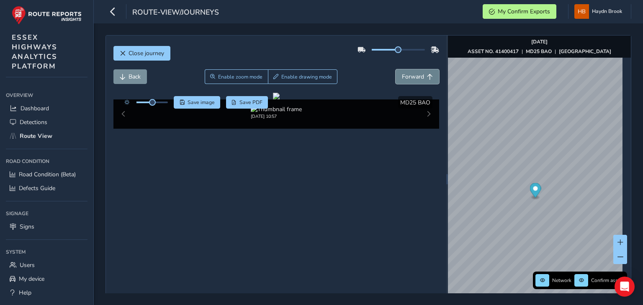
click at [423, 72] on button "Forward" at bounding box center [417, 76] width 44 height 15
click at [130, 75] on span "Back" at bounding box center [134, 77] width 12 height 8
click at [130, 74] on span "Back" at bounding box center [134, 77] width 12 height 8
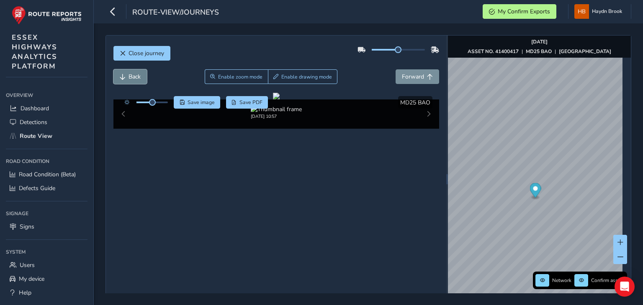
click at [130, 74] on span "Back" at bounding box center [134, 77] width 12 height 8
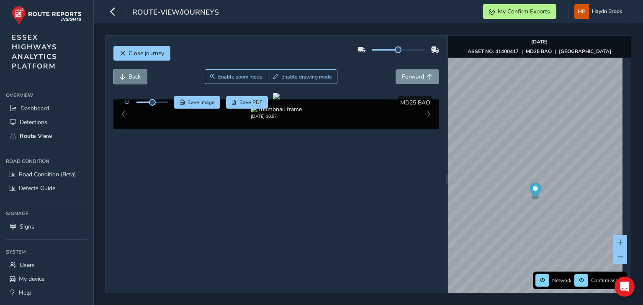
click at [130, 74] on span "Back" at bounding box center [134, 77] width 12 height 8
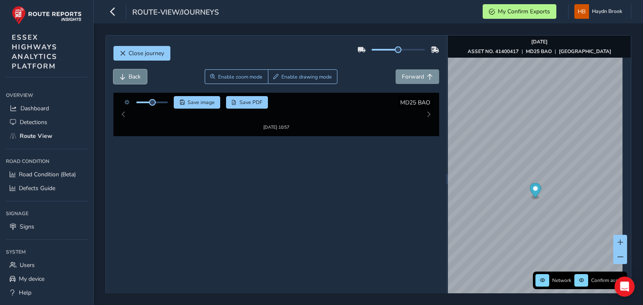
click at [130, 74] on span "Back" at bounding box center [134, 77] width 12 height 8
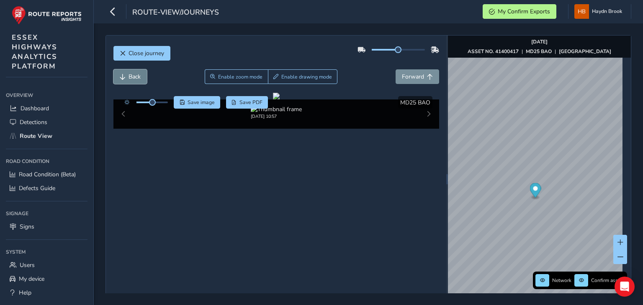
click at [130, 74] on span "Back" at bounding box center [134, 77] width 12 height 8
click at [417, 75] on span "Forward" at bounding box center [413, 77] width 22 height 8
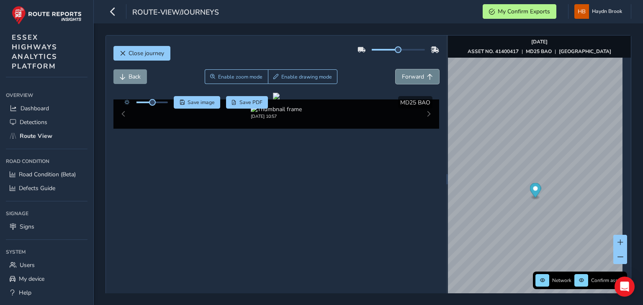
click at [417, 75] on span "Forward" at bounding box center [413, 77] width 22 height 8
click at [199, 103] on span "Save image" at bounding box center [200, 102] width 27 height 7
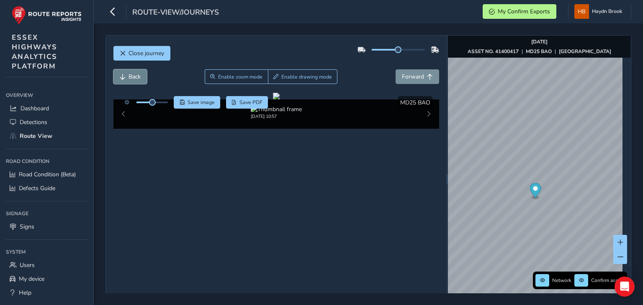
click at [125, 77] on button "Back" at bounding box center [129, 76] width 33 height 15
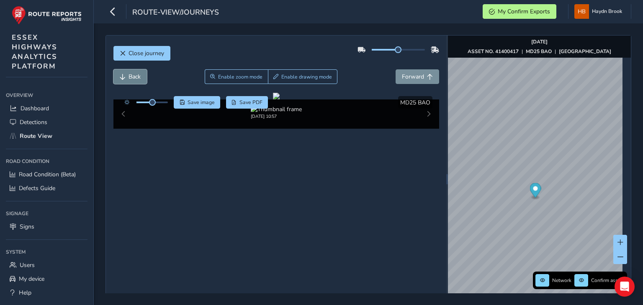
click at [125, 77] on button "Back" at bounding box center [129, 76] width 33 height 15
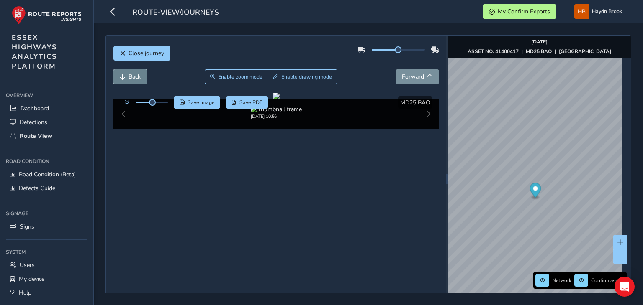
click at [125, 77] on button "Back" at bounding box center [129, 76] width 33 height 15
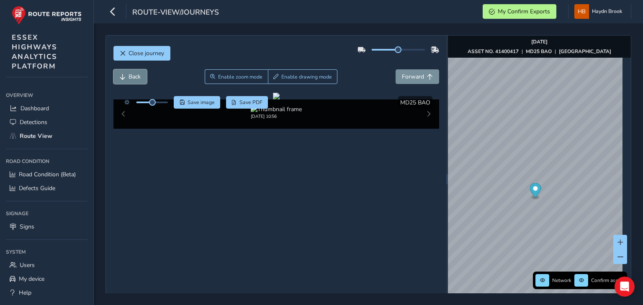
click at [125, 77] on button "Back" at bounding box center [129, 76] width 33 height 15
click at [139, 73] on span "Back" at bounding box center [134, 77] width 12 height 8
click at [197, 102] on span "Save image" at bounding box center [200, 102] width 27 height 7
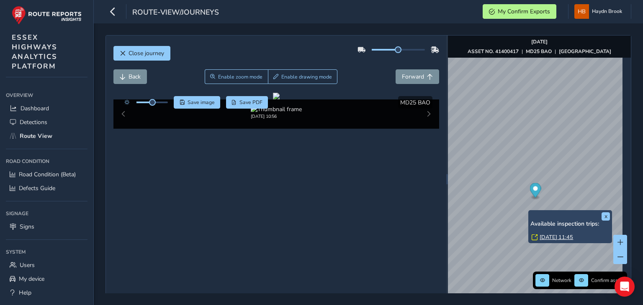
click at [557, 236] on link "[DATE] 11:45" at bounding box center [555, 238] width 33 height 8
click at [549, 236] on link "[DATE] 11:45" at bounding box center [555, 238] width 33 height 8
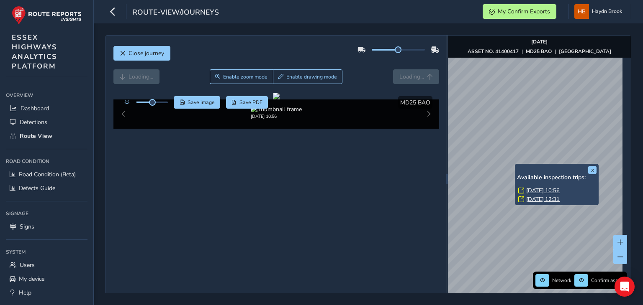
click at [547, 200] on link "[DATE] 12:31" at bounding box center [542, 200] width 33 height 8
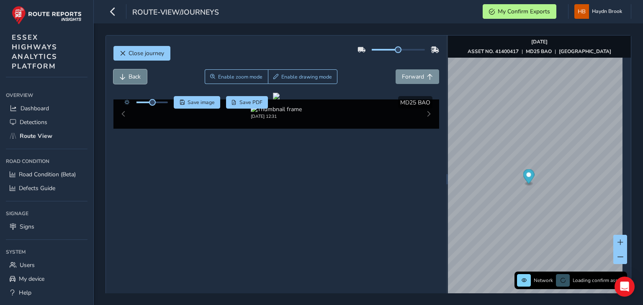
click at [129, 76] on span "Back" at bounding box center [134, 77] width 12 height 8
click at [405, 79] on span "Forward" at bounding box center [413, 77] width 22 height 8
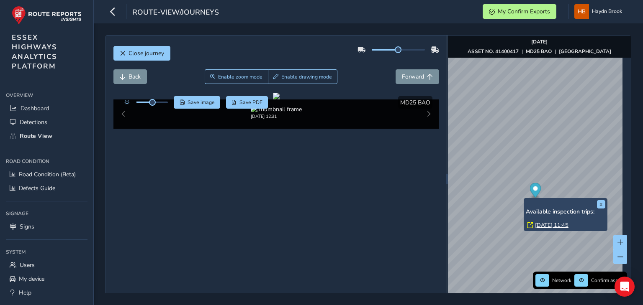
click at [542, 226] on link "[DATE] 11:45" at bounding box center [551, 226] width 33 height 8
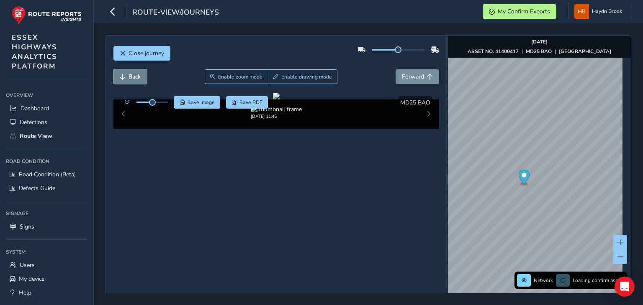
click at [141, 76] on span "Back" at bounding box center [134, 77] width 12 height 8
click at [141, 76] on button "Back" at bounding box center [129, 76] width 33 height 15
click at [141, 77] on button "Back" at bounding box center [129, 76] width 33 height 15
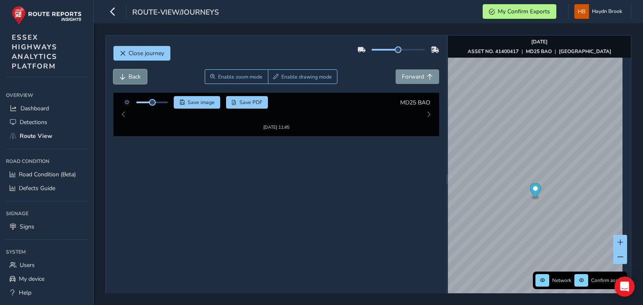
click at [141, 77] on button "Back" at bounding box center [129, 76] width 33 height 15
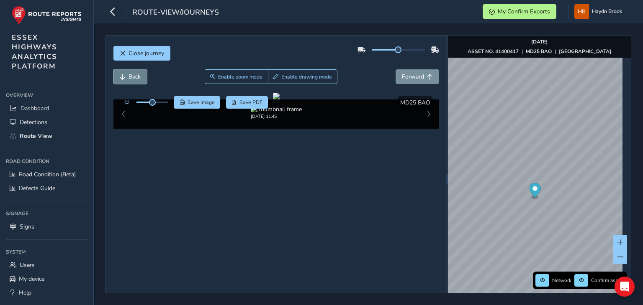
click at [141, 77] on button "Back" at bounding box center [129, 76] width 33 height 15
click at [420, 76] on button "Forward" at bounding box center [417, 76] width 44 height 15
click at [197, 100] on span "Save image" at bounding box center [200, 102] width 27 height 7
